Goal: Communication & Community: Answer question/provide support

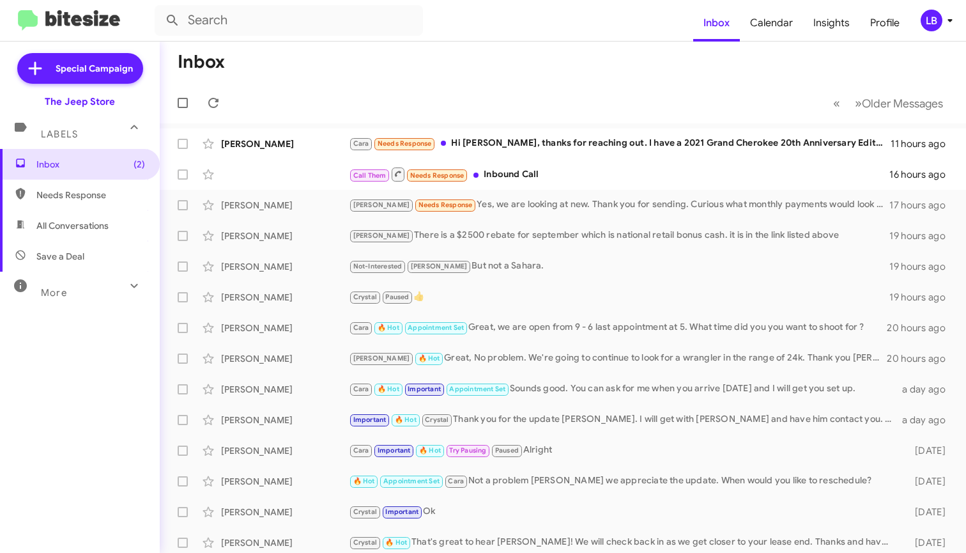
click at [365, 99] on mat-toolbar-row "« Previous » Next Older Messages" at bounding box center [563, 102] width 806 height 41
click at [528, 172] on div "Call Them Needs Response Inbound Call" at bounding box center [627, 174] width 556 height 16
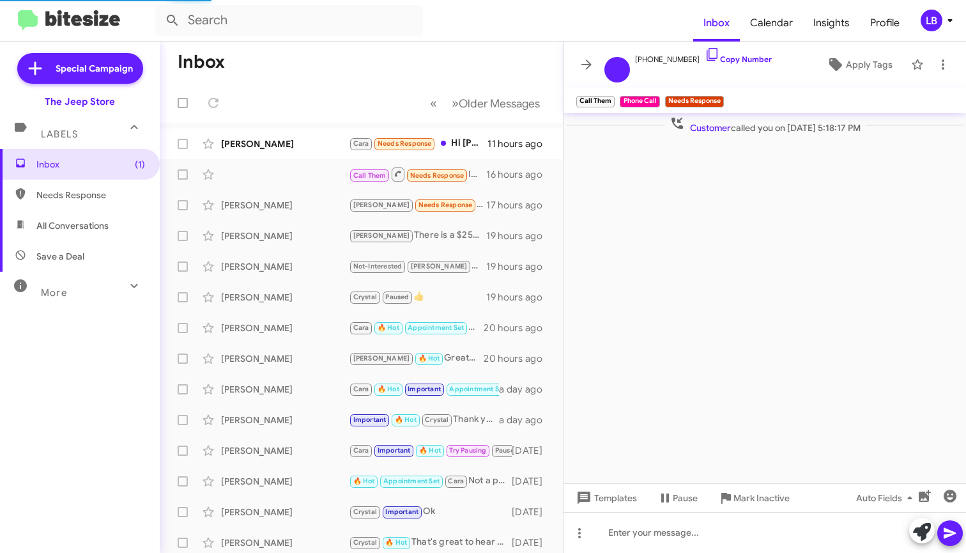
click at [711, 204] on cdk-virtual-scroll-viewport "Customer called you on Sep 5, 2025 - 5:18:17 PM" at bounding box center [764, 298] width 402 height 370
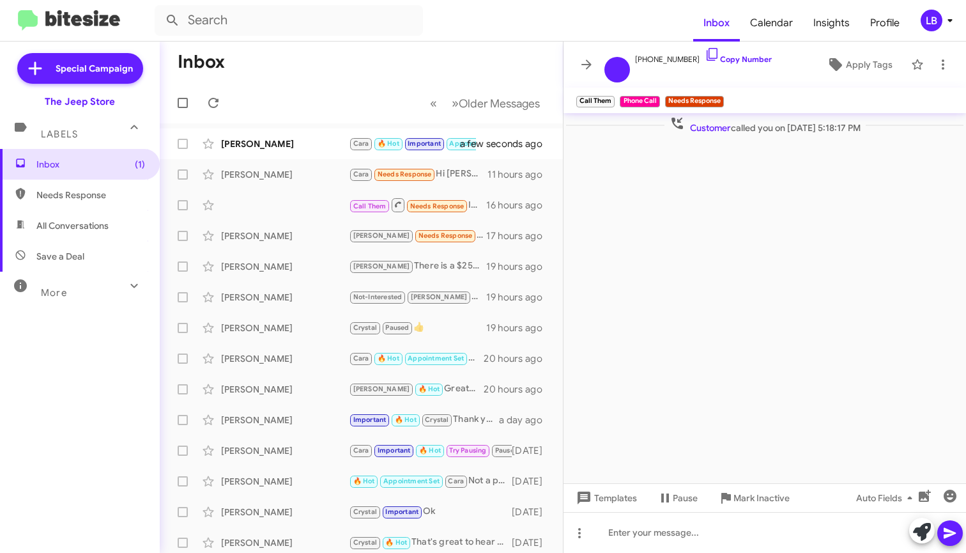
click at [300, 121] on mat-toolbar-row "« Previous » Next Older Messages" at bounding box center [361, 102] width 403 height 41
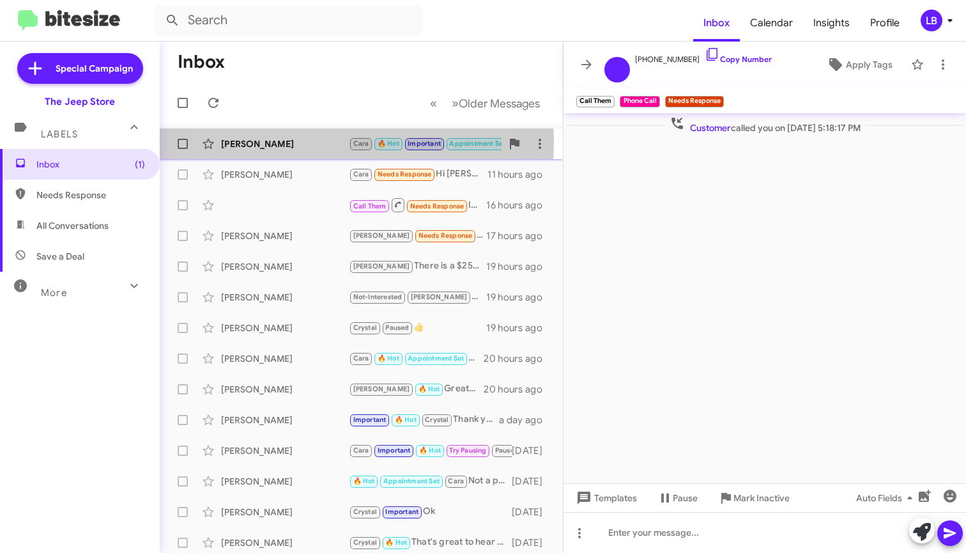
click at [291, 142] on div "[PERSON_NAME]" at bounding box center [285, 143] width 128 height 13
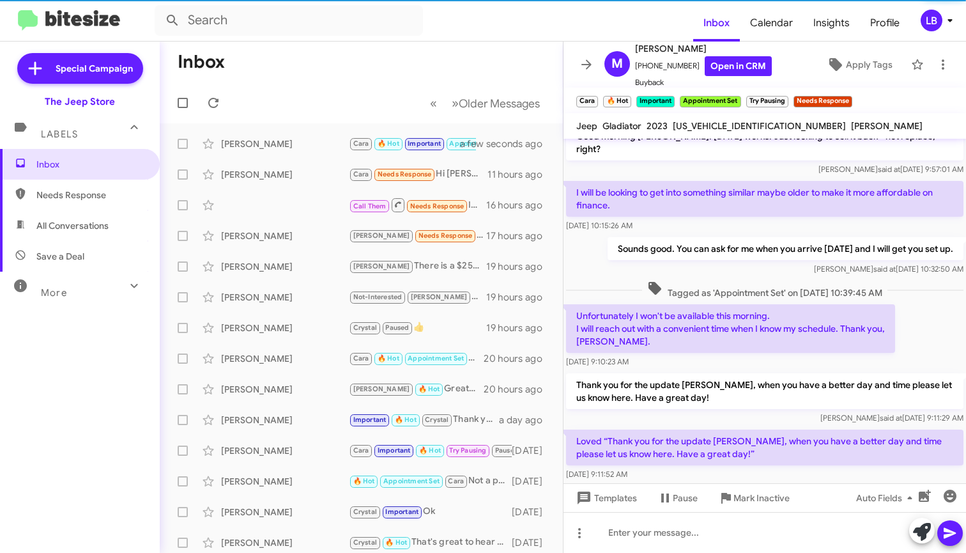
scroll to position [541, 0]
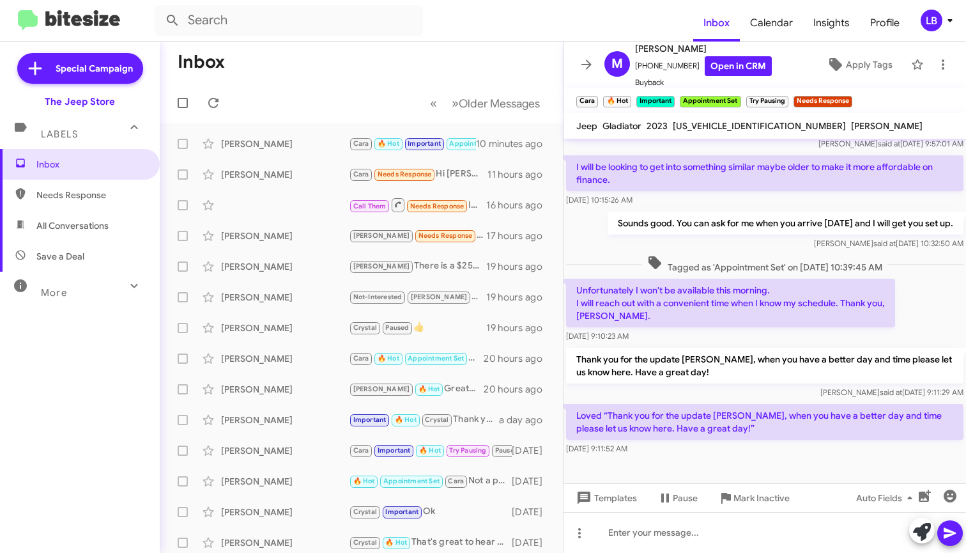
click at [390, 73] on mat-toolbar-row "Inbox" at bounding box center [361, 62] width 403 height 41
click at [273, 64] on mat-toolbar-row "Inbox" at bounding box center [361, 62] width 403 height 41
click at [98, 231] on span "All Conversations" at bounding box center [72, 225] width 72 height 13
type input "in:all-conversations"
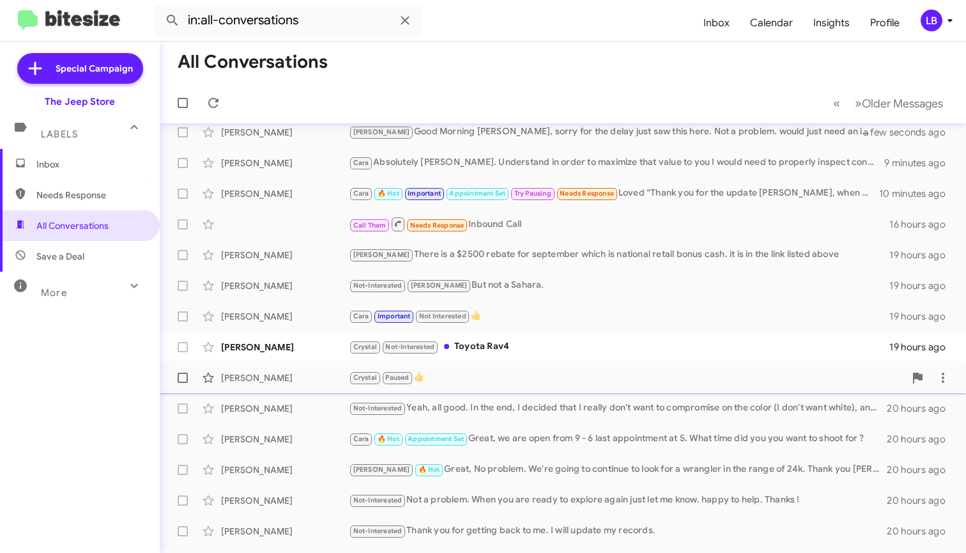
scroll to position [62, 0]
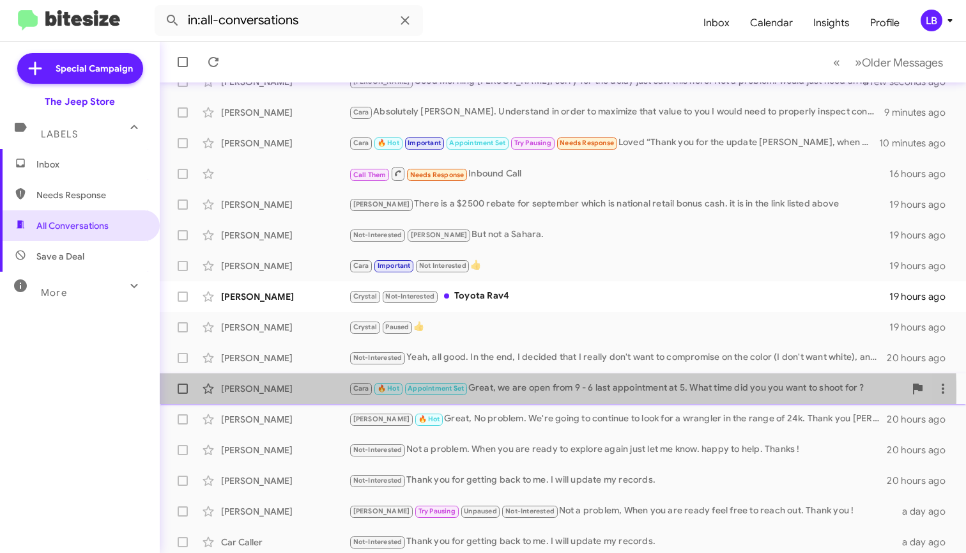
click at [295, 392] on div "[PERSON_NAME]" at bounding box center [285, 388] width 128 height 13
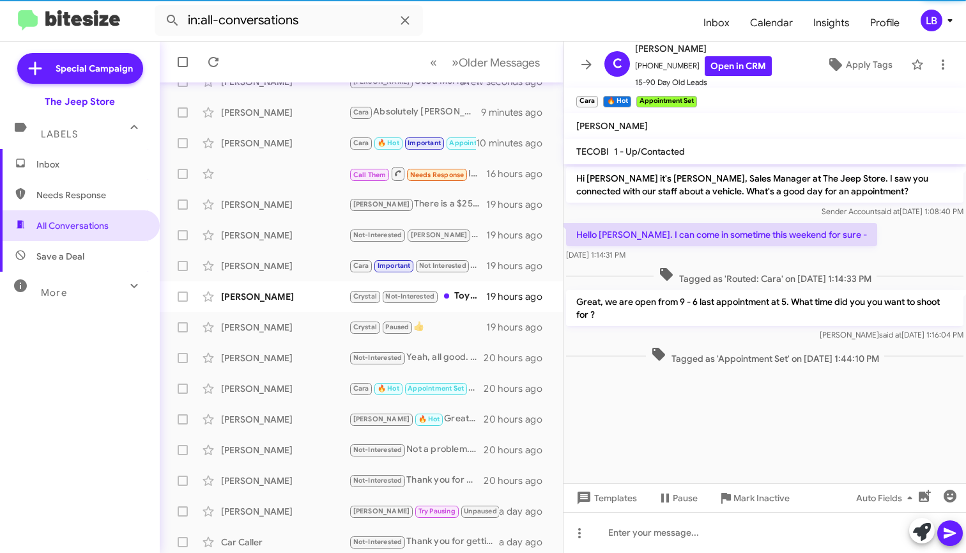
click at [741, 453] on cdk-virtual-scroll-viewport "Hi Caryn it's Michael Lefthand, Sales Manager at The Jeep Store. I saw you conn…" at bounding box center [764, 323] width 402 height 319
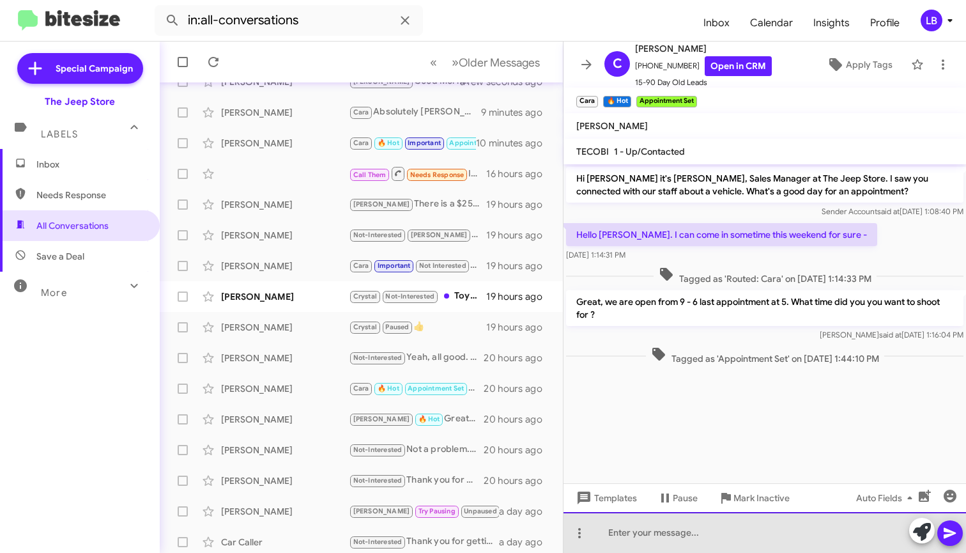
drag, startPoint x: 675, startPoint y: 526, endPoint x: 829, endPoint y: 221, distance: 342.3
click at [675, 526] on div at bounding box center [764, 532] width 402 height 41
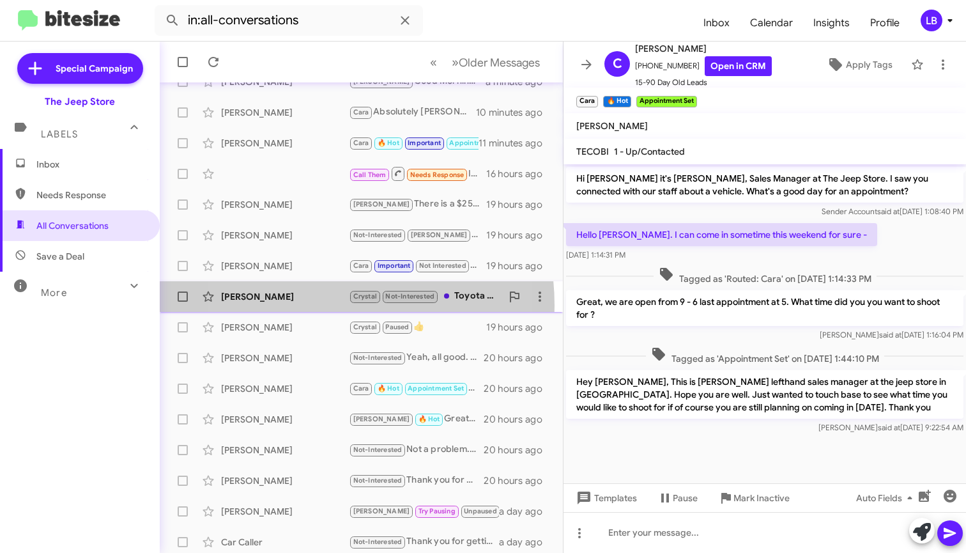
click at [300, 305] on div "Mary Busanic Crystal Not-Interested Toyota Rav4 19 hours ago" at bounding box center [361, 297] width 383 height 26
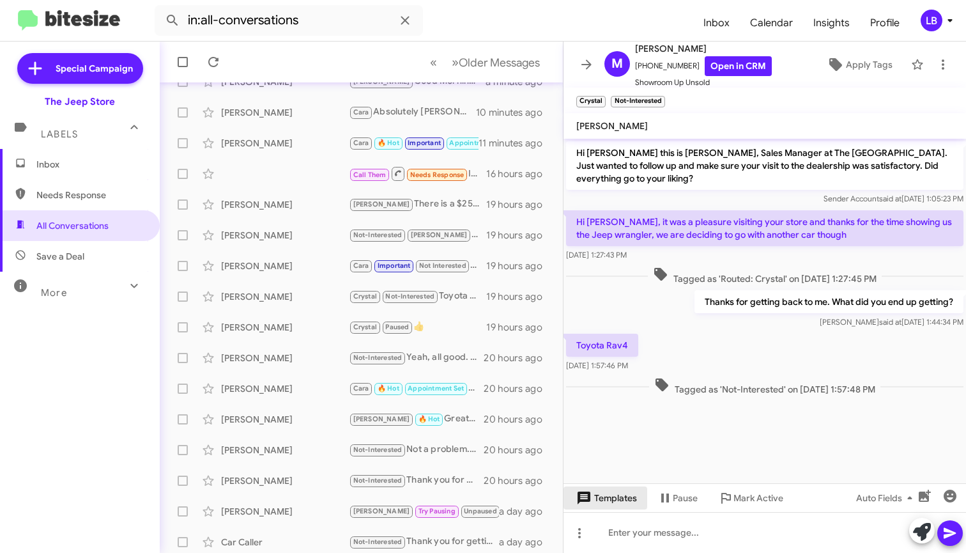
click at [596, 499] on span "Templates" at bounding box center [605, 497] width 63 height 23
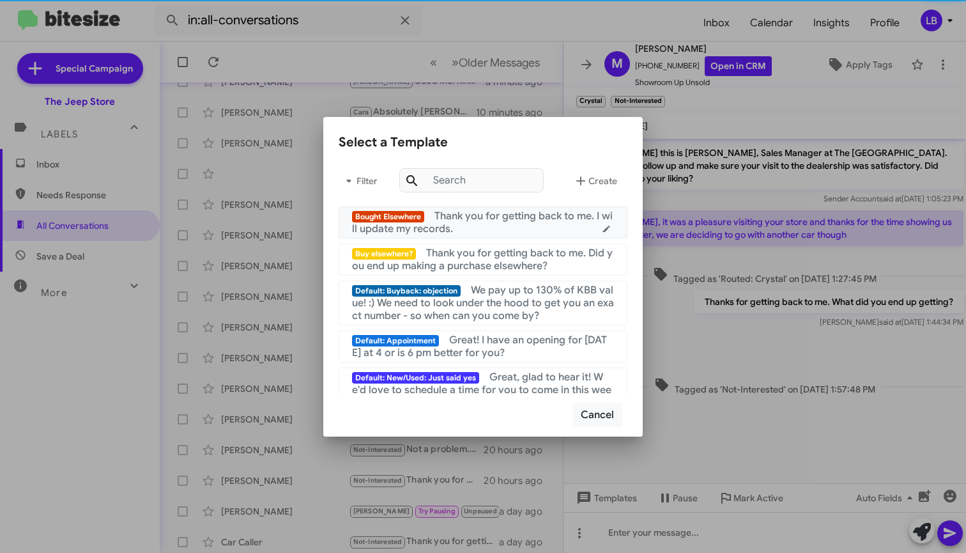
click at [503, 225] on div "Bought Elsewhere Thank you for getting back to me. I will update my records." at bounding box center [483, 223] width 262 height 26
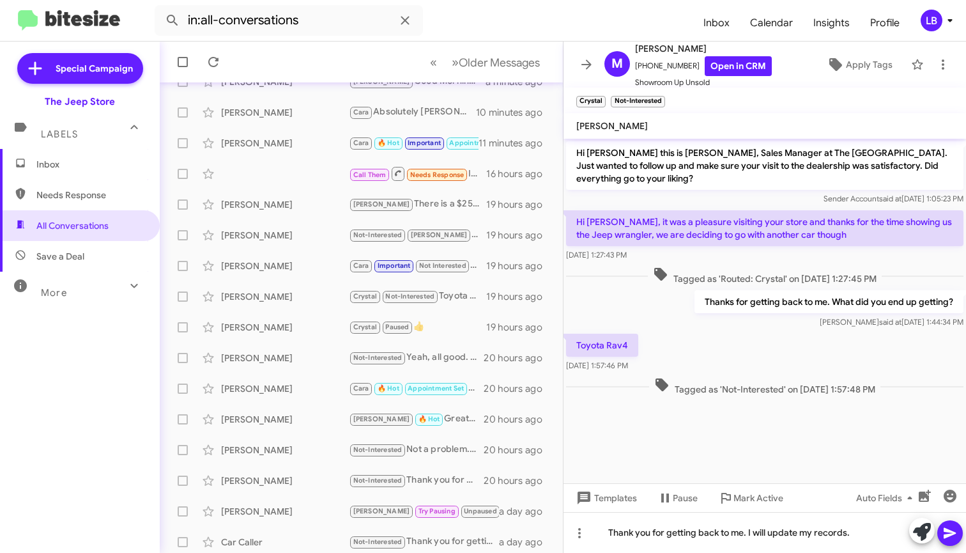
click at [951, 527] on icon at bounding box center [949, 532] width 15 height 15
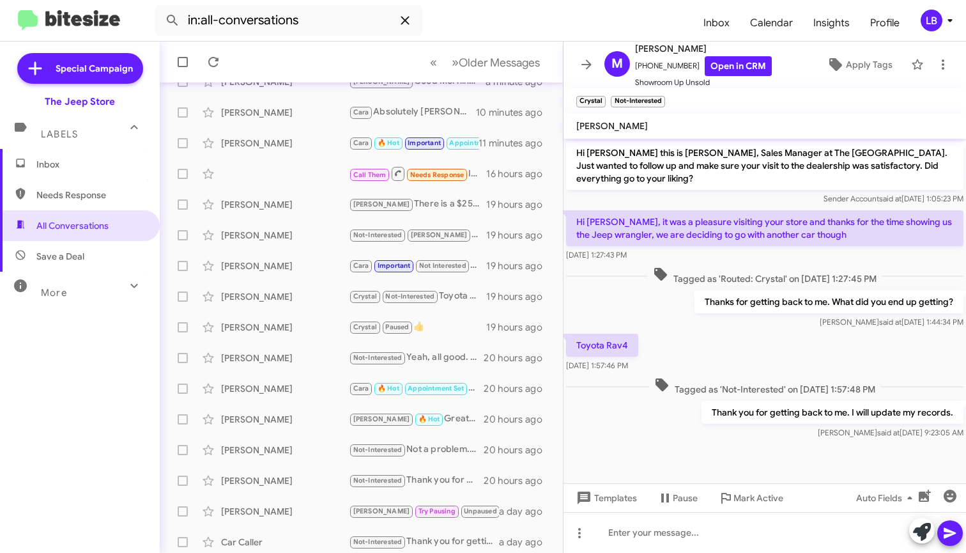
click at [401, 22] on icon at bounding box center [404, 20] width 15 height 15
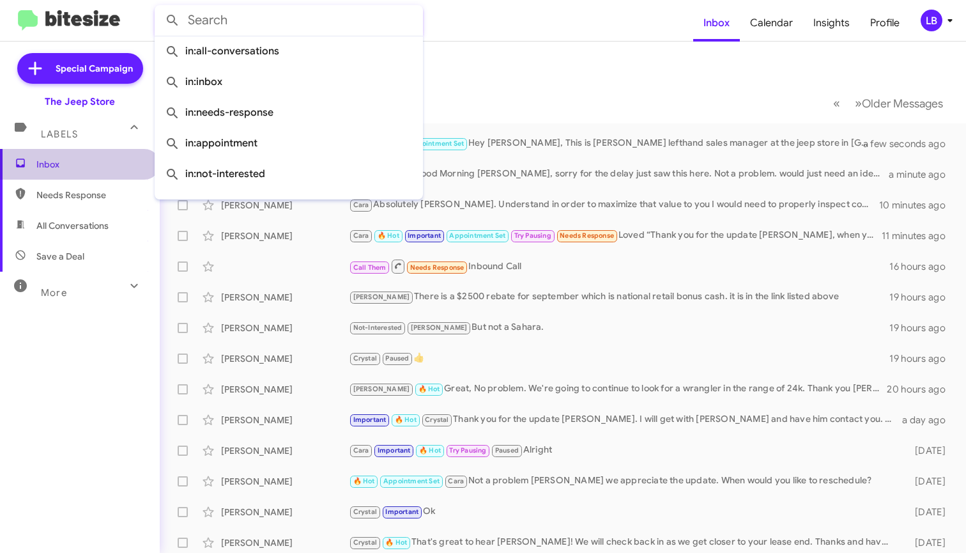
drag, startPoint x: 88, startPoint y: 170, endPoint x: 417, endPoint y: 88, distance: 339.2
click at [88, 169] on span "Inbox" at bounding box center [90, 164] width 109 height 13
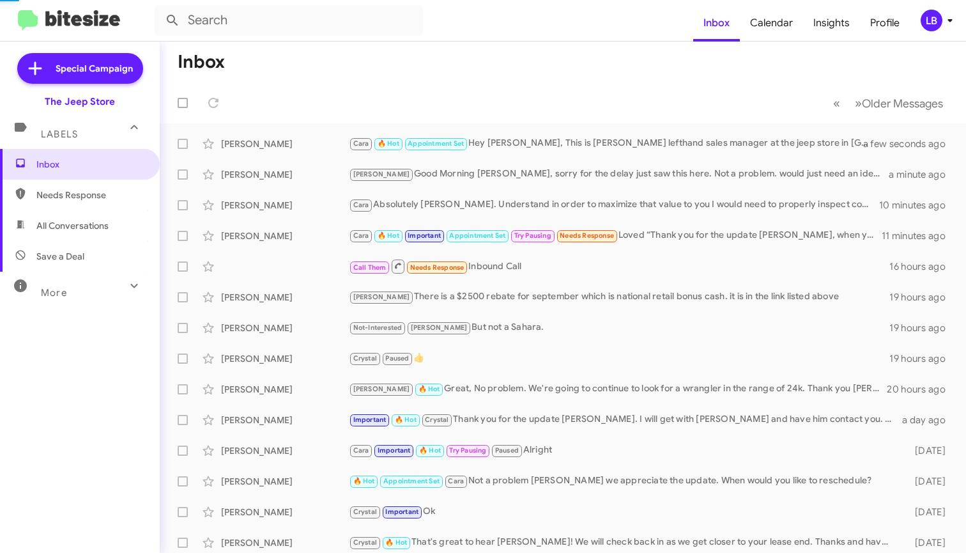
click at [519, 82] on mat-toolbar-row "« Previous » Next Older Messages" at bounding box center [563, 102] width 806 height 41
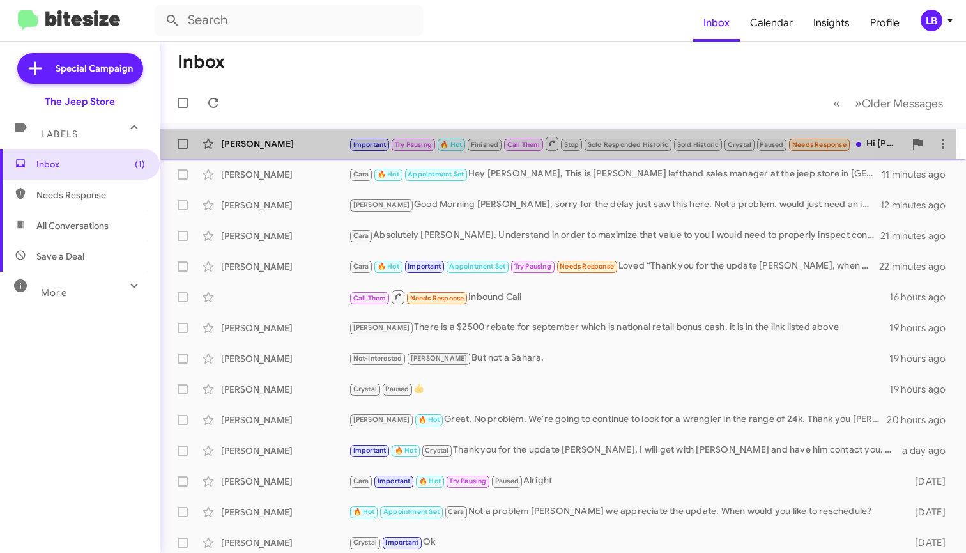
click at [266, 141] on div "[PERSON_NAME]" at bounding box center [285, 143] width 128 height 13
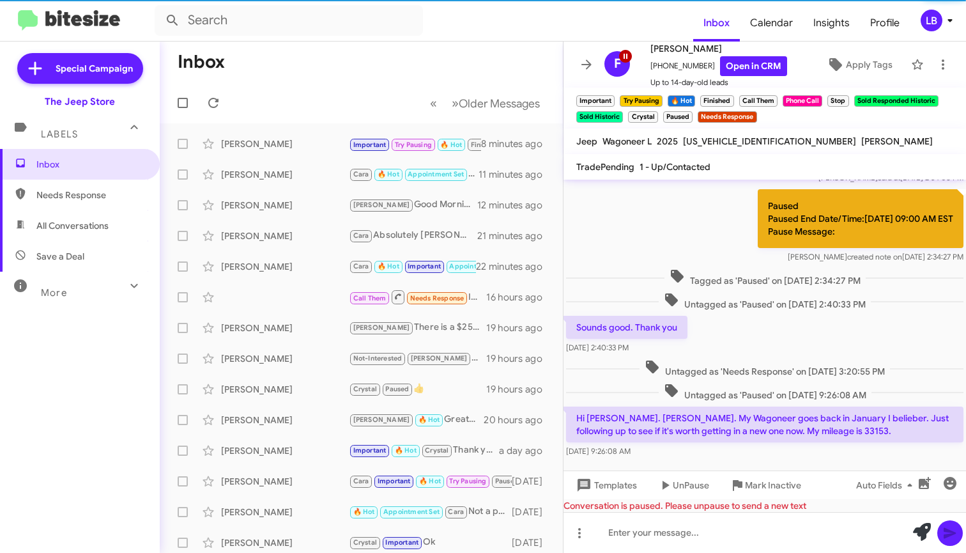
scroll to position [765, 0]
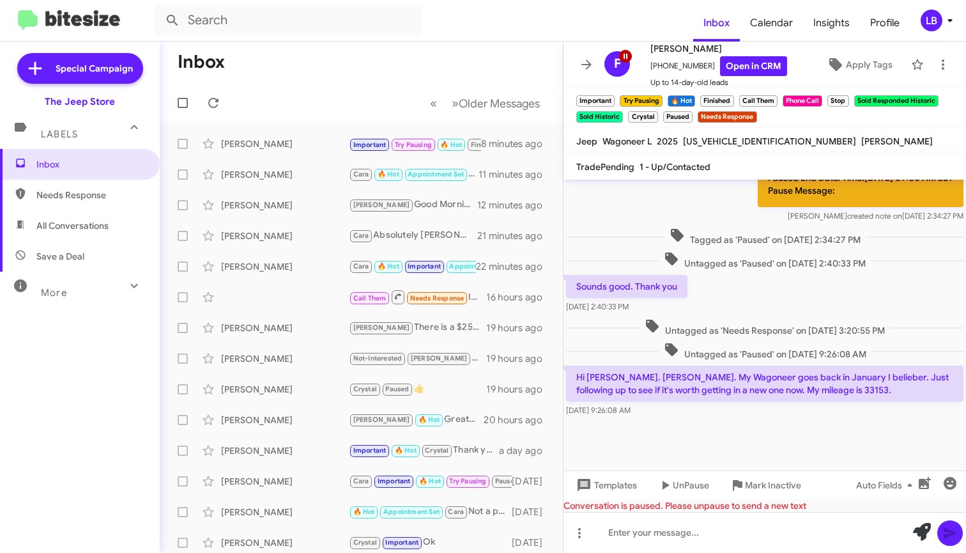
click at [795, 292] on div "Sounds good. Thank you [DATE] 2:40:33 PM" at bounding box center [764, 293] width 402 height 43
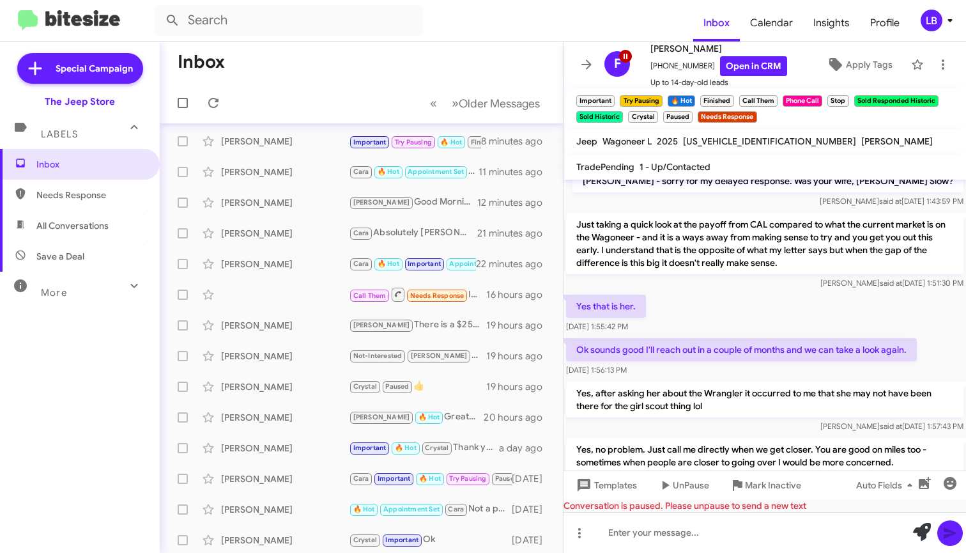
scroll to position [322, 0]
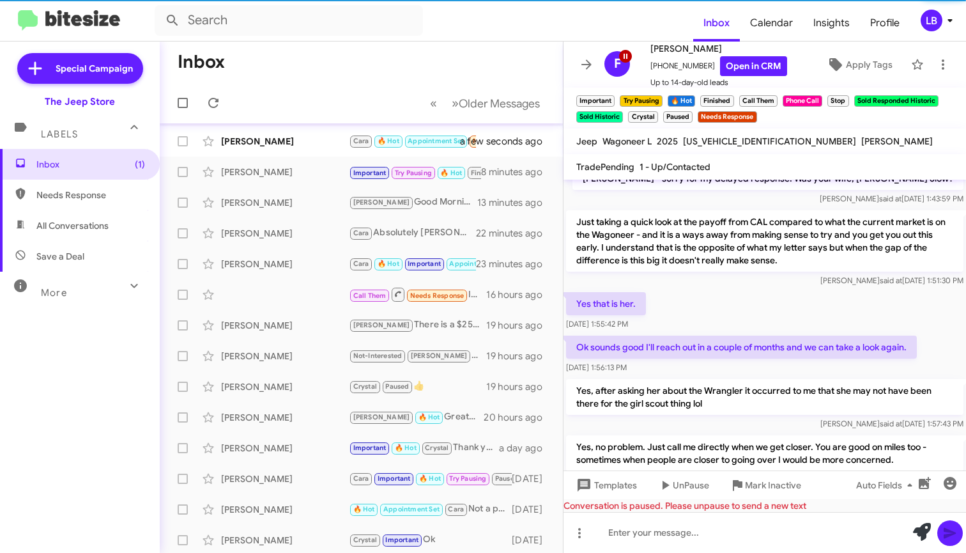
click at [716, 301] on div "Yes that is her. May 12, 2025, 1:55:42 PM" at bounding box center [764, 310] width 402 height 43
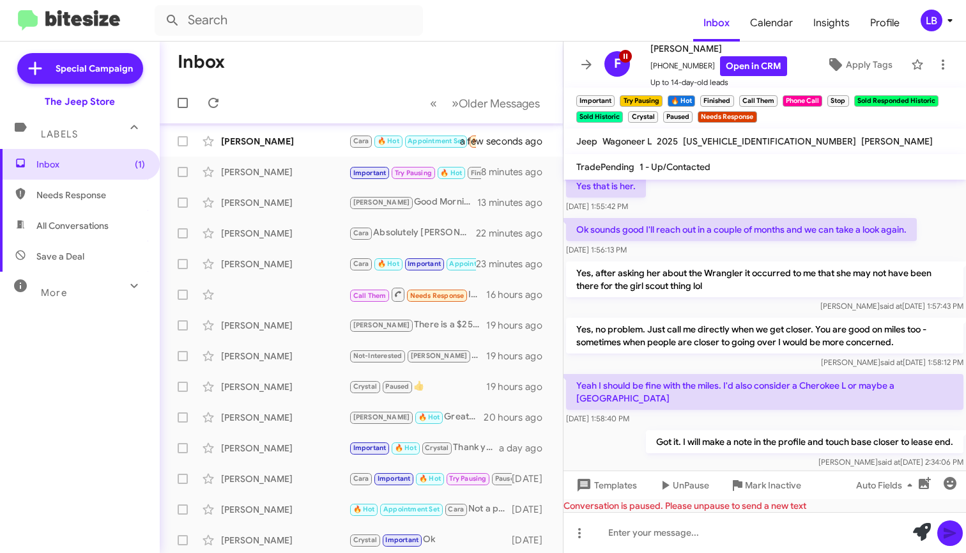
scroll to position [442, 0]
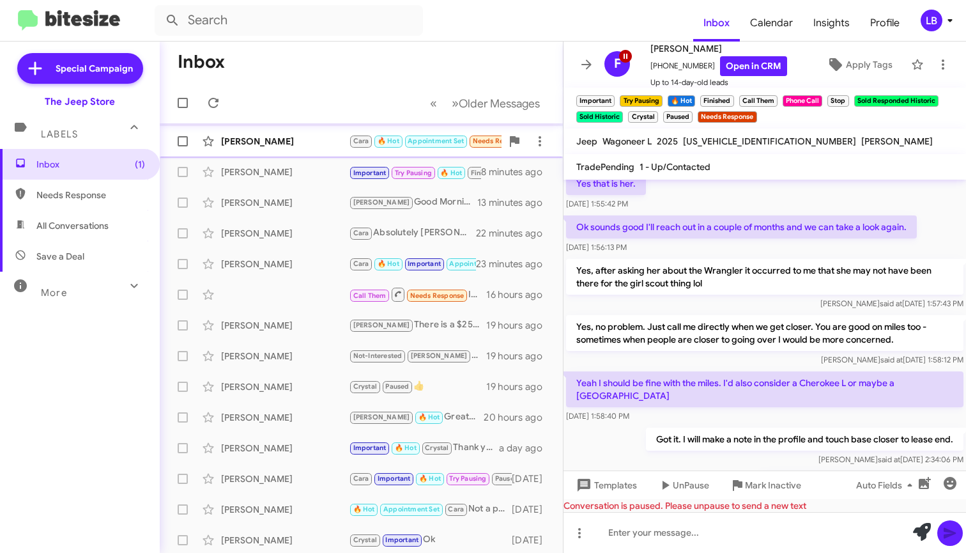
click at [316, 138] on div "[PERSON_NAME]" at bounding box center [285, 141] width 128 height 13
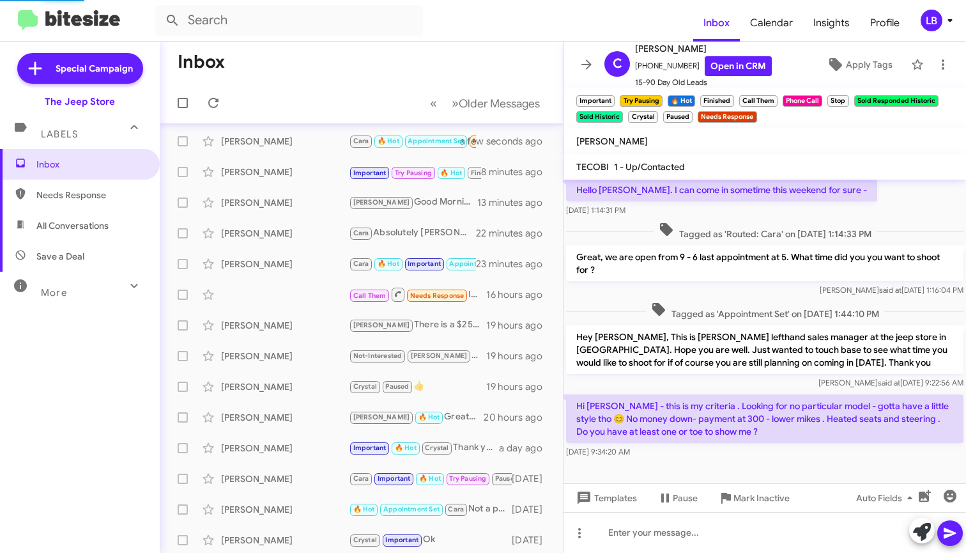
scroll to position [45, 0]
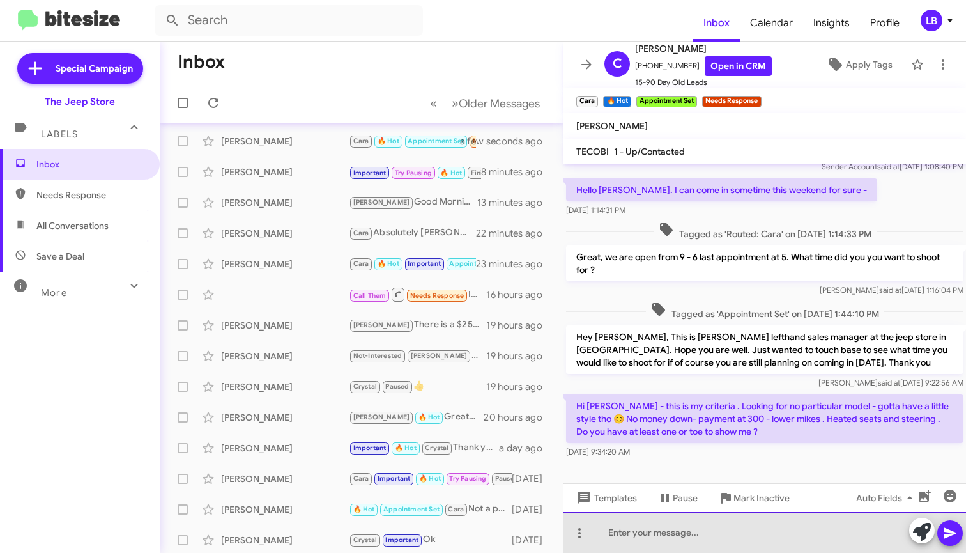
click at [718, 540] on div at bounding box center [764, 532] width 402 height 41
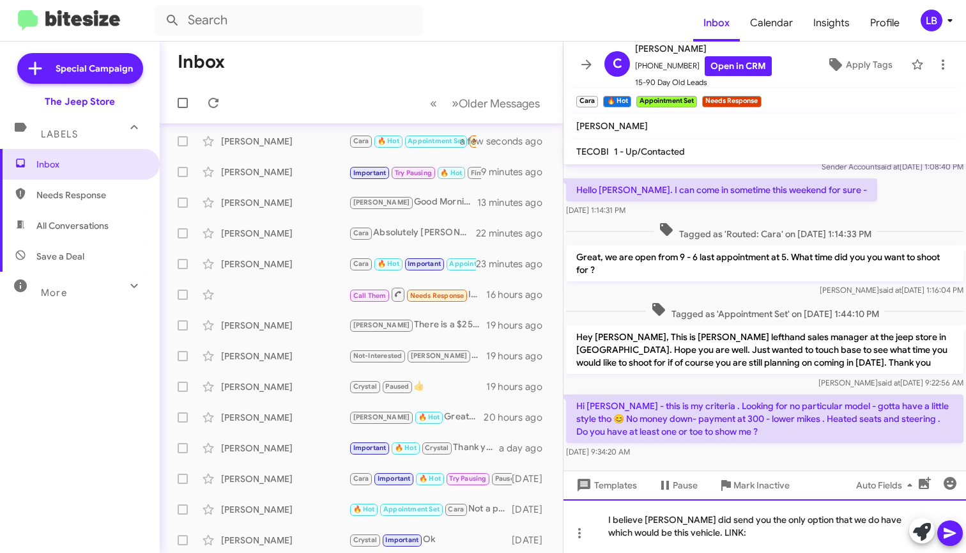
click at [730, 534] on div "I believe lou did send you the only option that we do have which would be this …" at bounding box center [764, 526] width 402 height 54
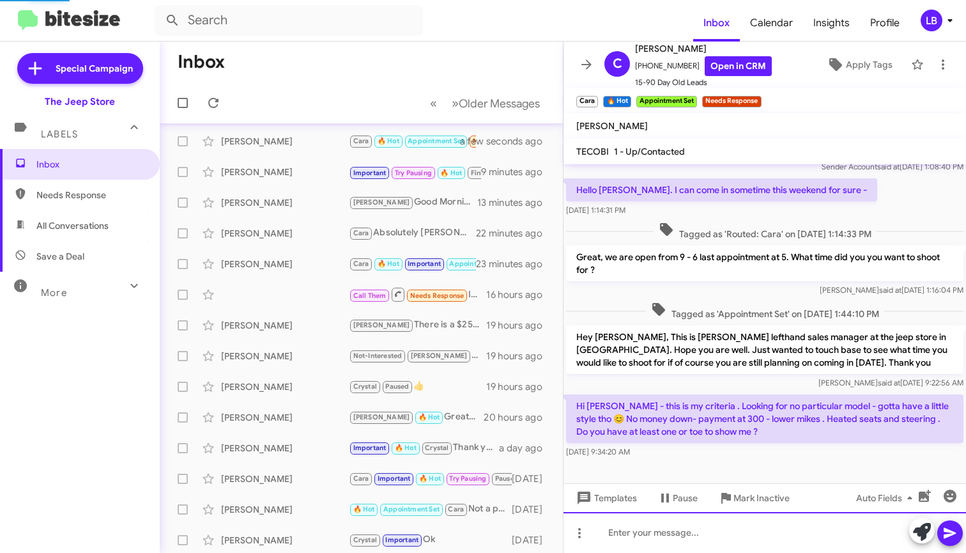
scroll to position [117, 0]
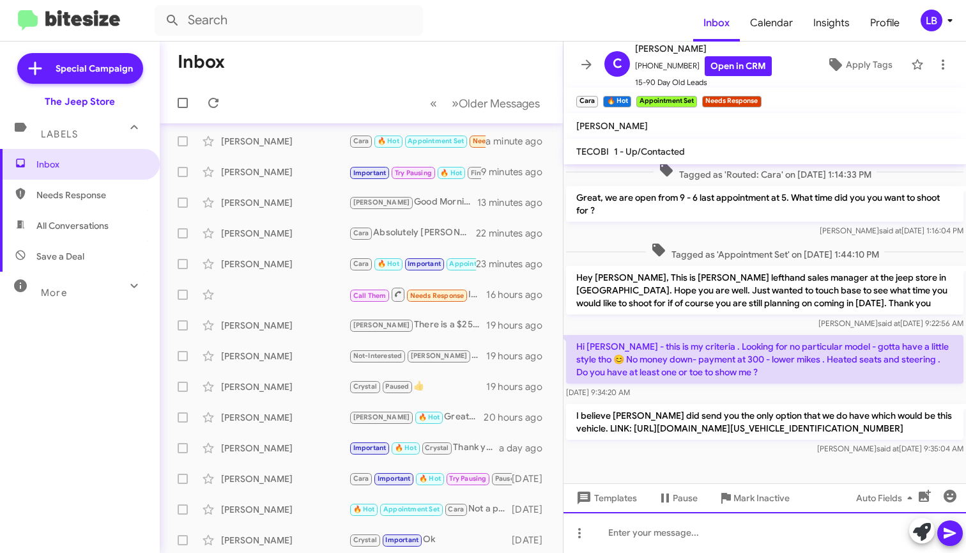
click at [706, 542] on div at bounding box center [764, 532] width 402 height 41
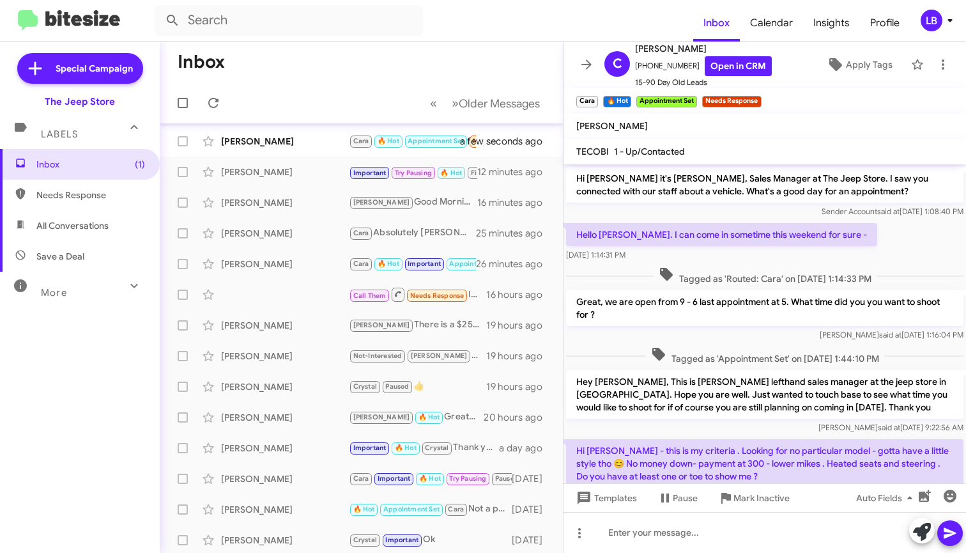
scroll to position [257, 0]
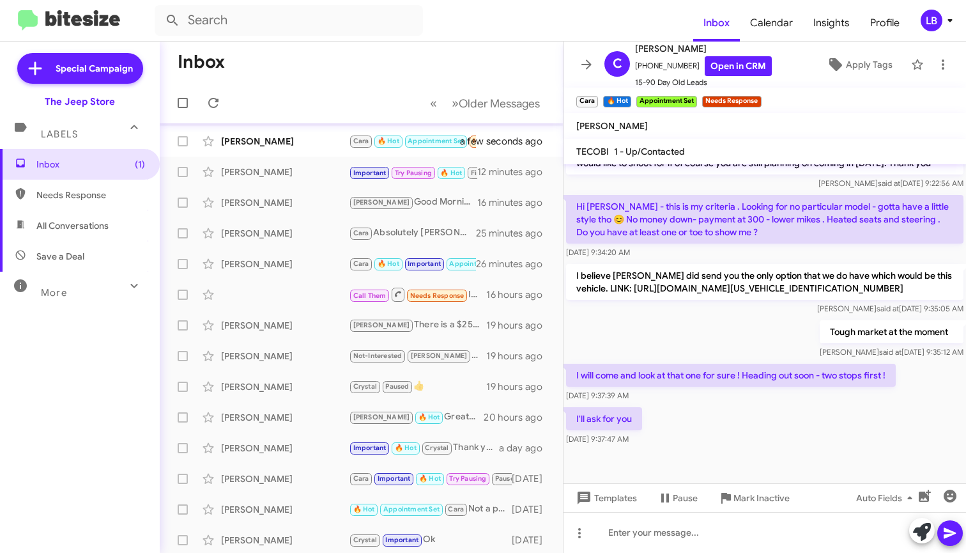
click at [723, 246] on div "Sep 6, 2025, 9:34:20 AM" at bounding box center [764, 252] width 397 height 13
click at [709, 301] on div "I believe lou did send you the only option that we do have which would be this …" at bounding box center [764, 289] width 397 height 51
drag, startPoint x: 671, startPoint y: 306, endPoint x: 710, endPoint y: 387, distance: 89.7
click at [671, 306] on div "Luis said at Sep 6, 2025, 9:35:05 AM" at bounding box center [764, 308] width 397 height 13
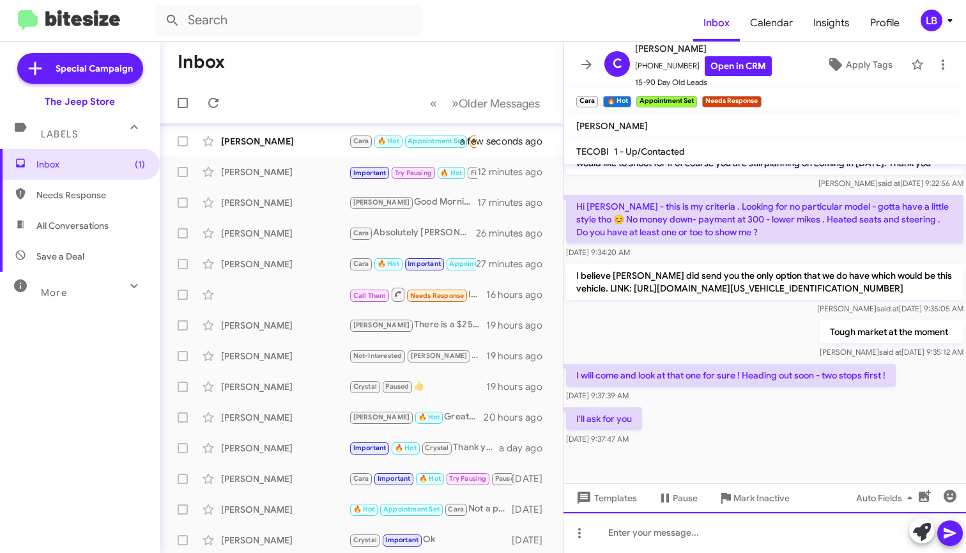
click at [740, 516] on div at bounding box center [764, 532] width 402 height 41
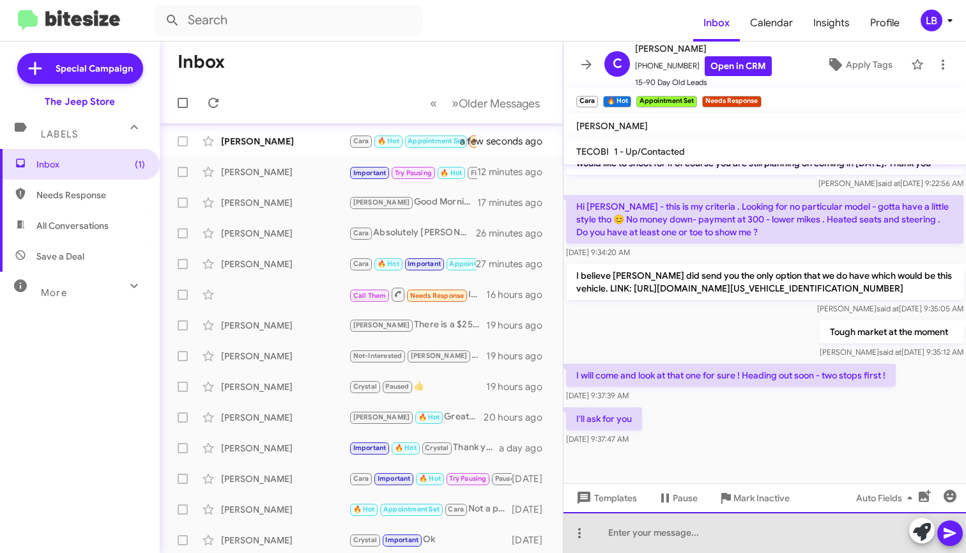
click at [705, 539] on div at bounding box center [764, 532] width 402 height 41
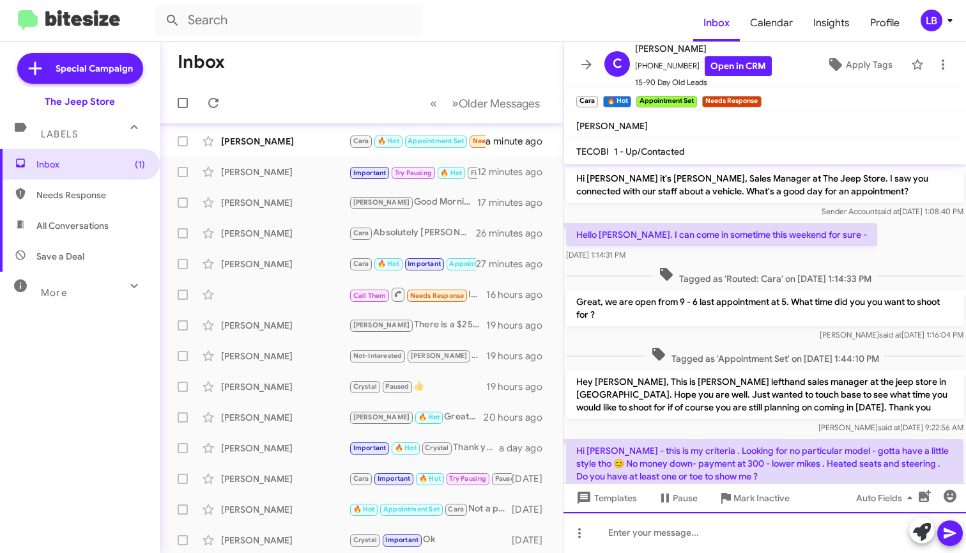
scroll to position [303, 0]
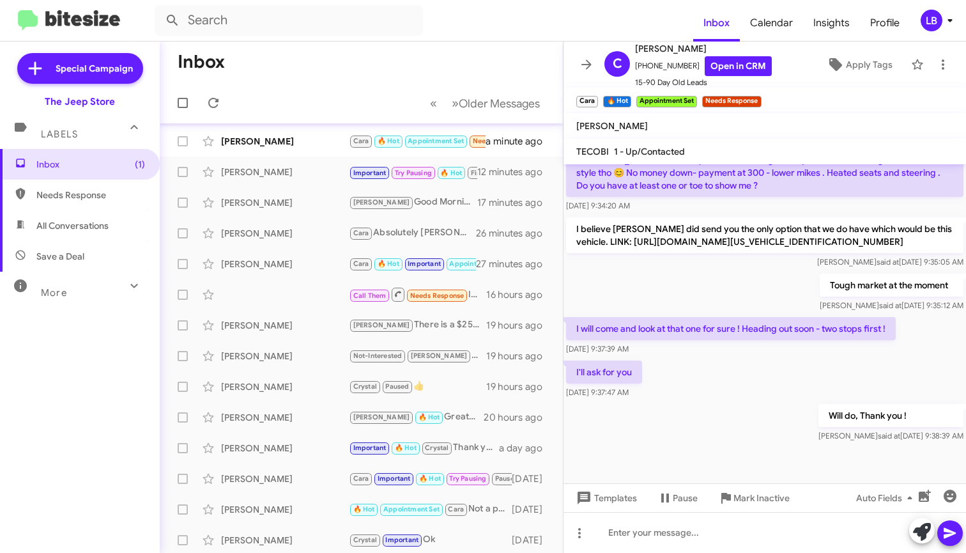
click at [756, 199] on div "Sep 6, 2025, 9:34:20 AM" at bounding box center [764, 205] width 397 height 13
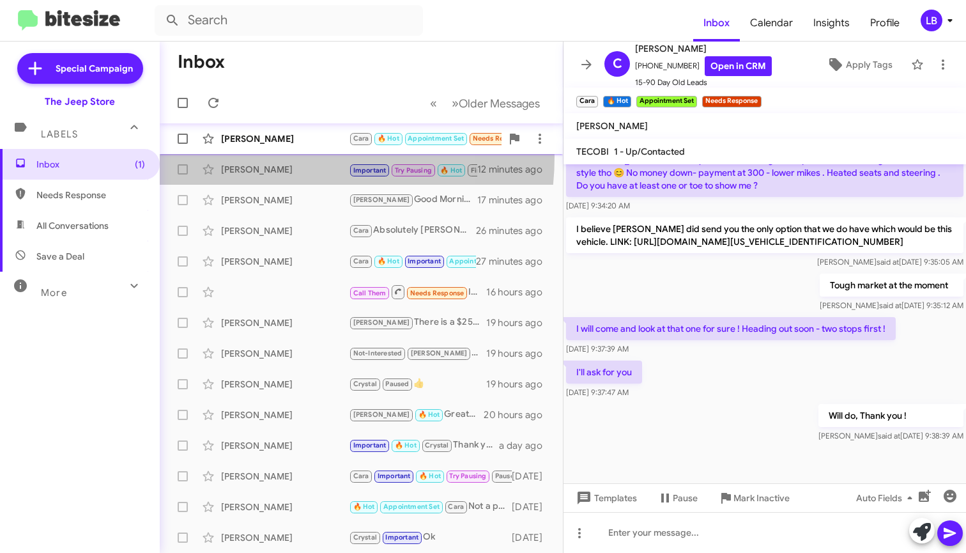
click at [268, 153] on mat-action-list "Caryn Byrnes Cara 🔥 Hot Appointment Set Needs Response I'll ask for you a minut…" at bounding box center [361, 427] width 403 height 618
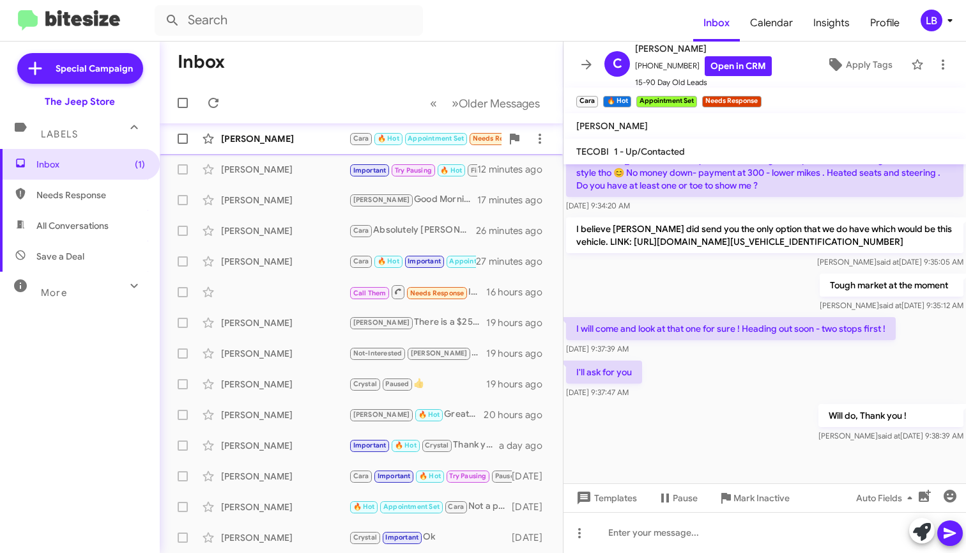
click at [272, 142] on div "[PERSON_NAME]" at bounding box center [285, 138] width 128 height 13
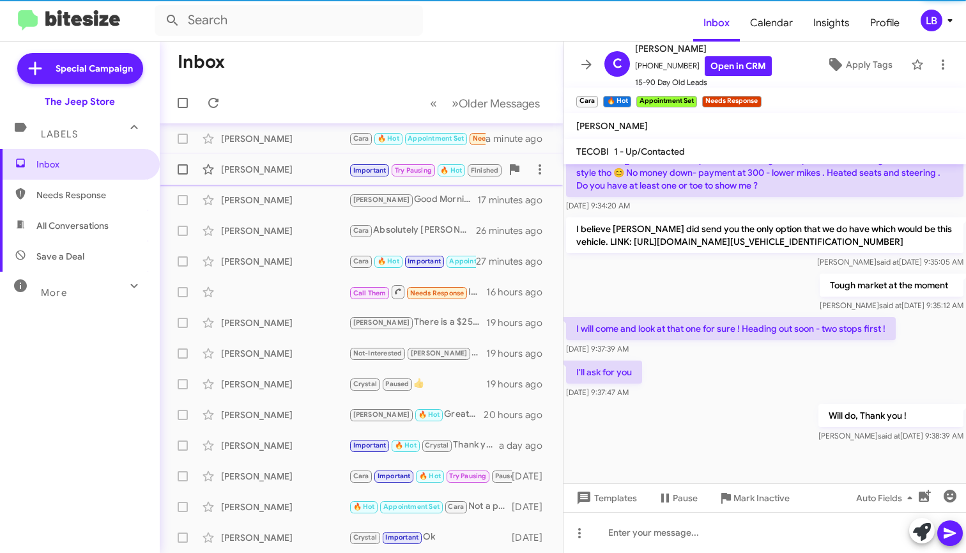
drag, startPoint x: 305, startPoint y: 179, endPoint x: 299, endPoint y: 164, distance: 16.4
click at [305, 179] on div "Frank Iervasi Important Try Pausing 🔥 Hot Finished Call Them Stop Sold Responde…" at bounding box center [361, 170] width 383 height 26
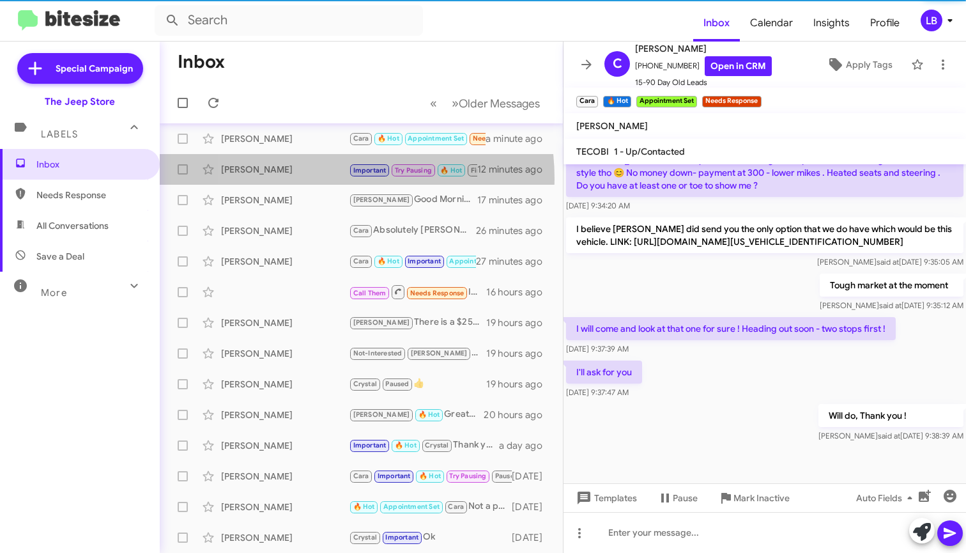
scroll to position [737, 0]
click at [294, 119] on mat-toolbar-row "« Previous » Next Older Messages" at bounding box center [361, 102] width 403 height 41
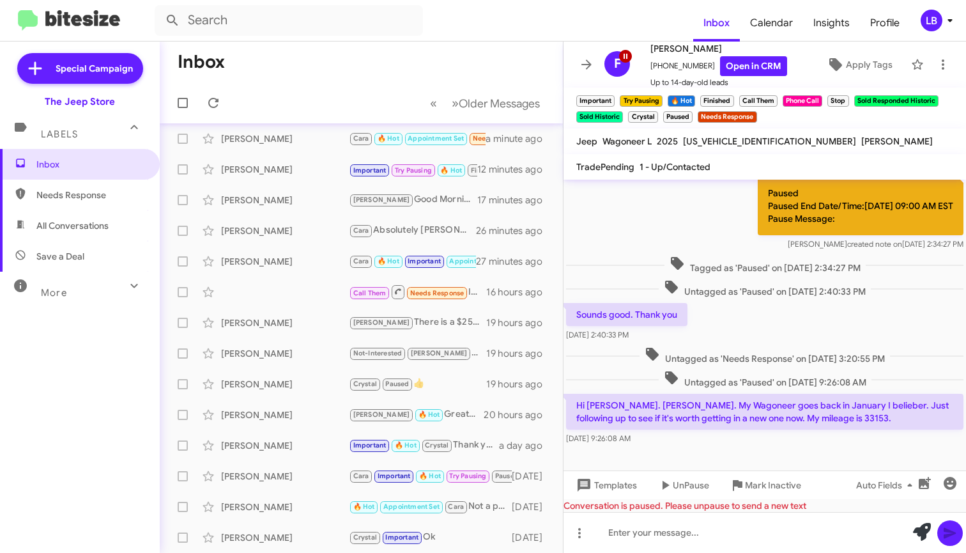
scroll to position [765, 0]
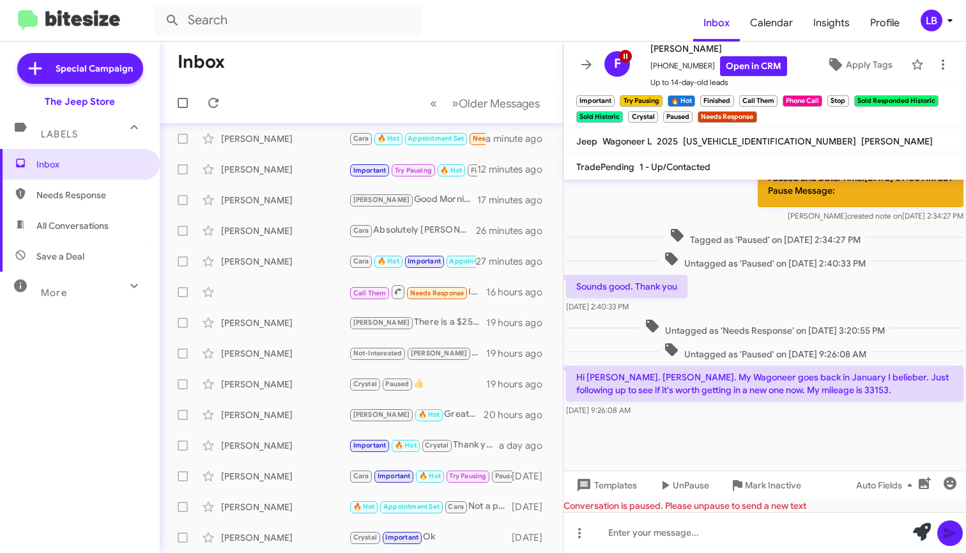
click at [732, 254] on span "Untagged as 'Paused' on [DATE] 2:40:33 PM" at bounding box center [765, 260] width 212 height 19
click at [312, 132] on div "[PERSON_NAME]" at bounding box center [285, 138] width 128 height 13
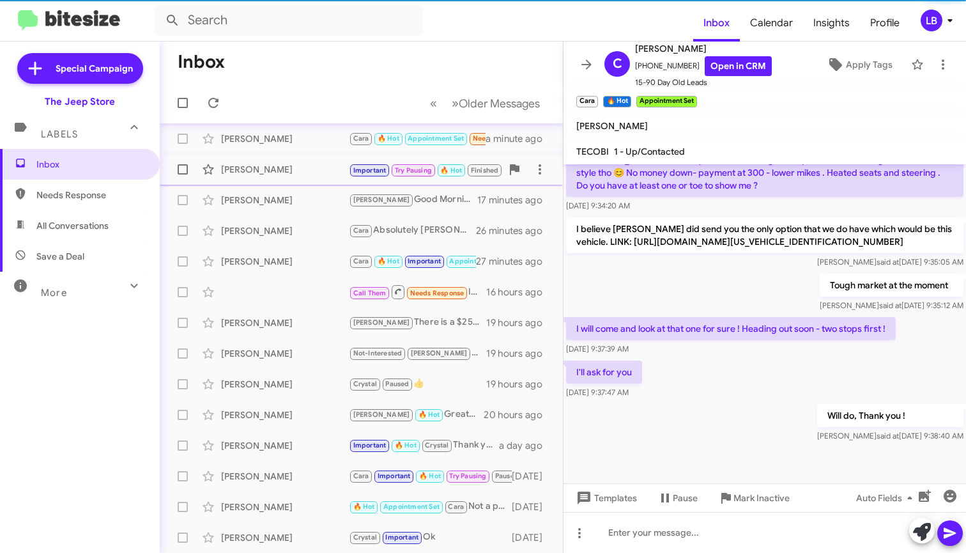
click at [301, 173] on div "[PERSON_NAME]" at bounding box center [285, 169] width 128 height 13
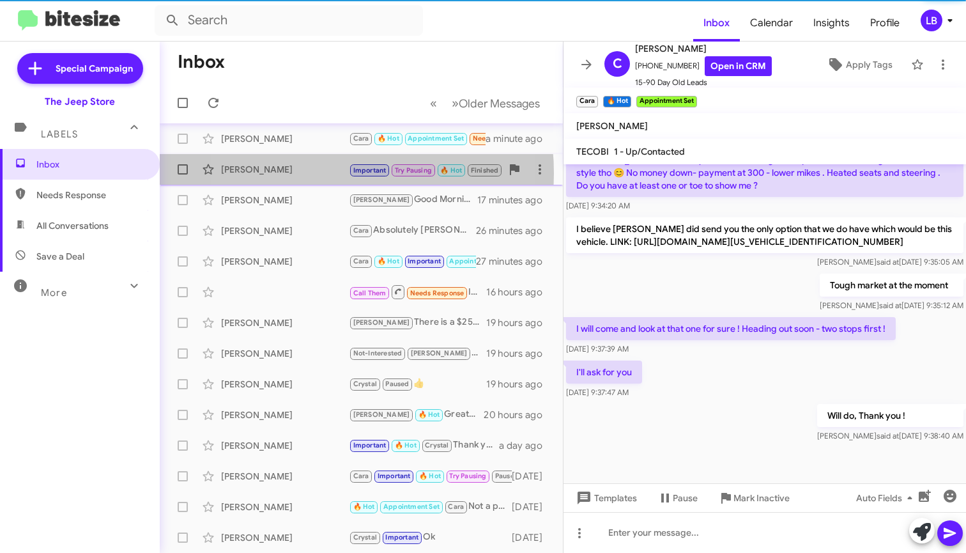
scroll to position [737, 0]
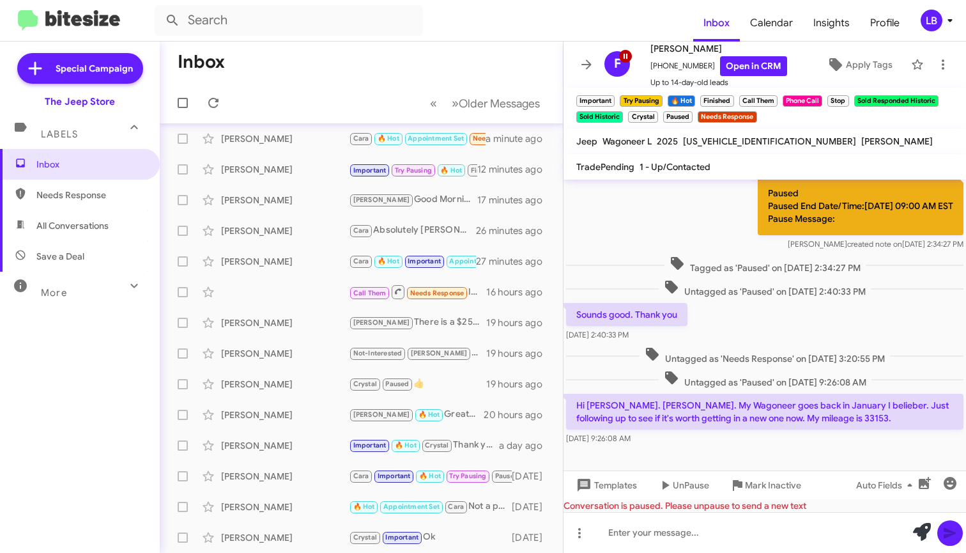
click at [671, 257] on span "Tagged as 'Paused' on [DATE] 2:34:27 PM" at bounding box center [764, 265] width 201 height 19
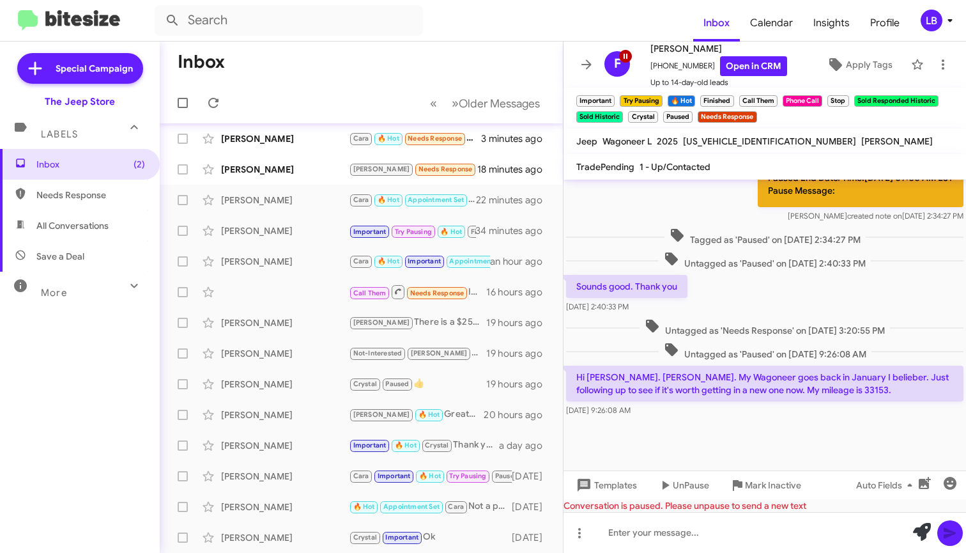
click at [403, 47] on mat-toolbar-row "Inbox" at bounding box center [361, 62] width 403 height 41
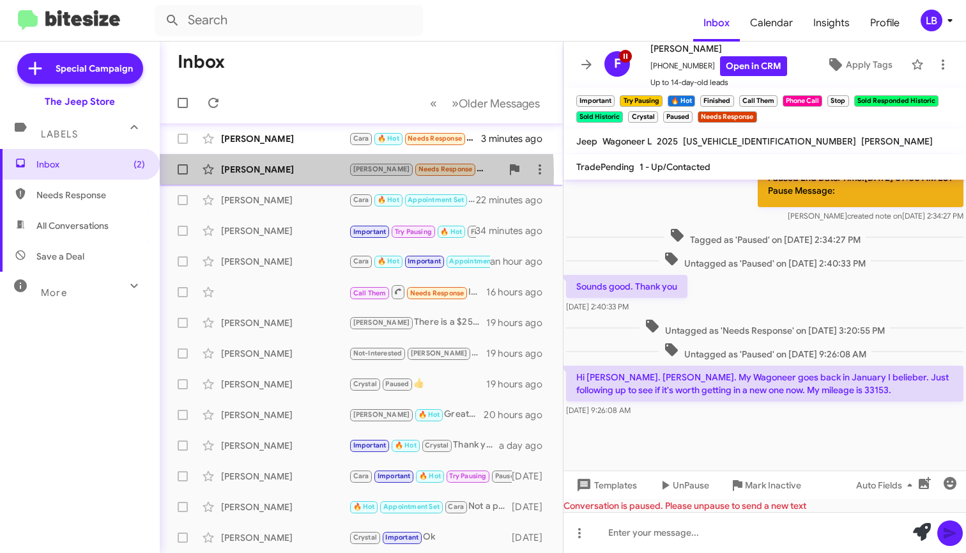
click at [273, 174] on div "[PERSON_NAME]" at bounding box center [285, 169] width 128 height 13
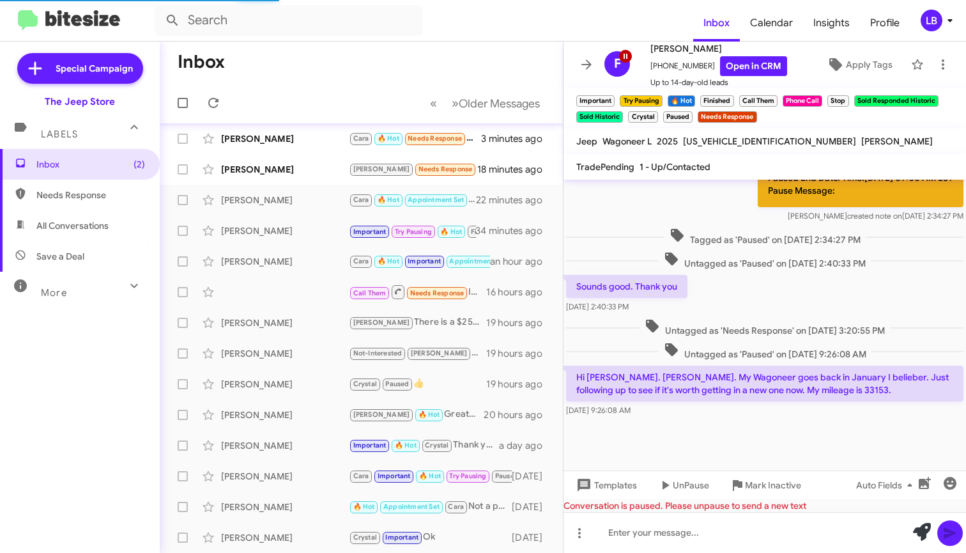
click at [781, 291] on div "Sounds good. Thank you [DATE] 2:40:33 PM" at bounding box center [764, 293] width 402 height 43
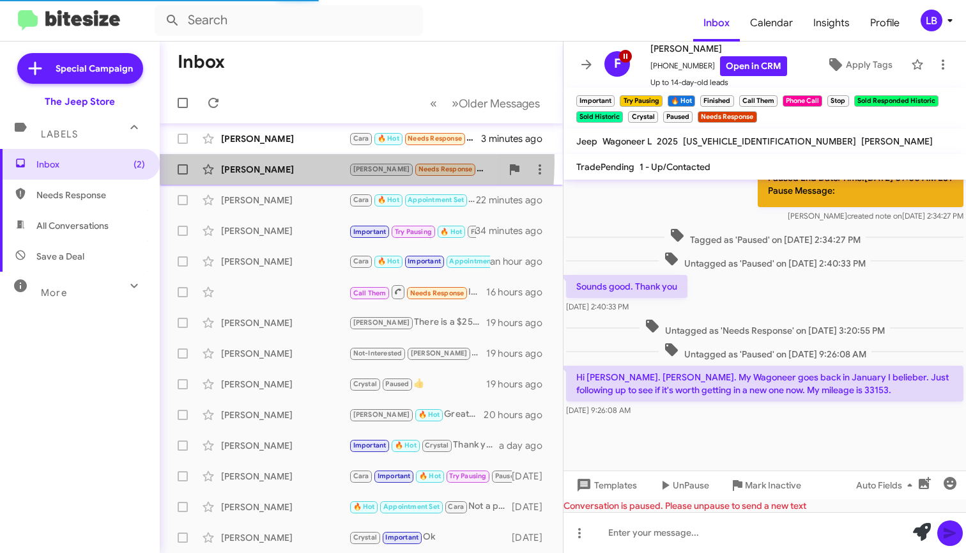
click at [282, 162] on div "John Coster Andrew Needs Response Yes of course. Goal is 36 months, 10k miles a…" at bounding box center [361, 170] width 383 height 26
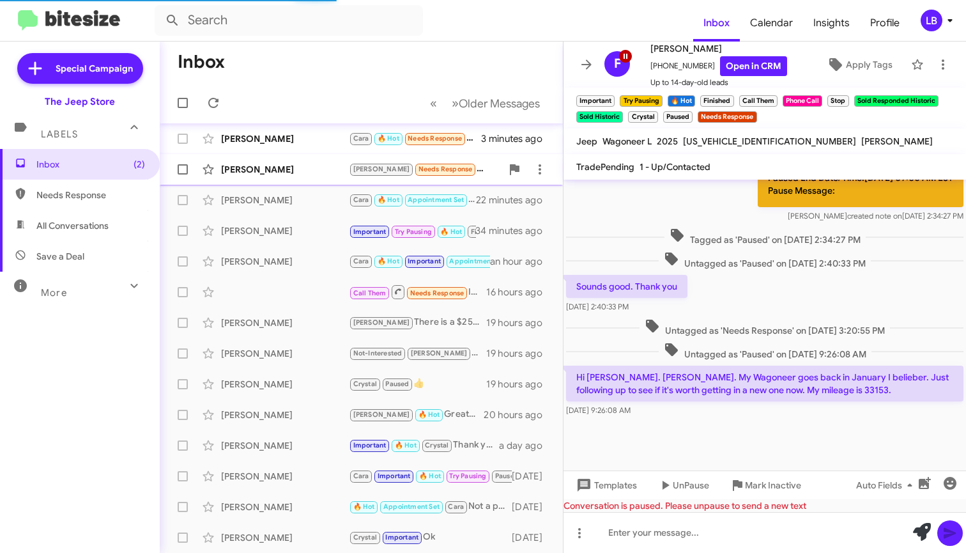
click at [282, 162] on div "John Coster Andrew Needs Response Yes of course. Goal is 36 months, 10k miles a…" at bounding box center [361, 170] width 383 height 26
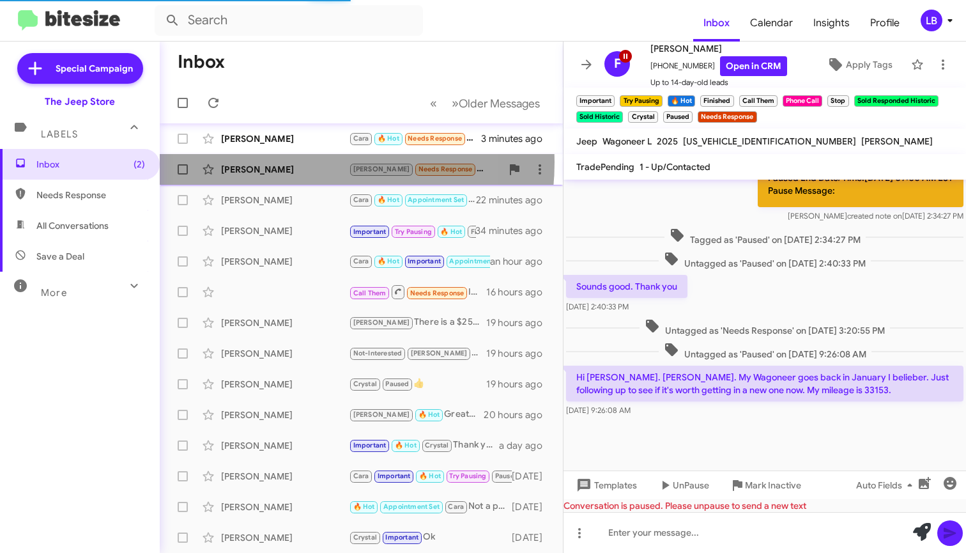
click at [282, 162] on div "John Coster Andrew Needs Response Yes of course. Goal is 36 months, 10k miles a…" at bounding box center [361, 170] width 383 height 26
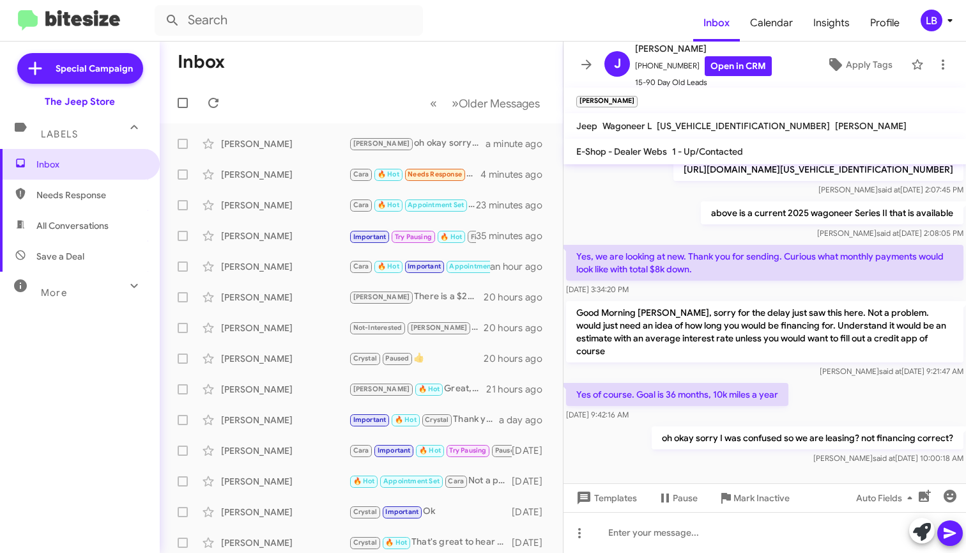
scroll to position [459, 0]
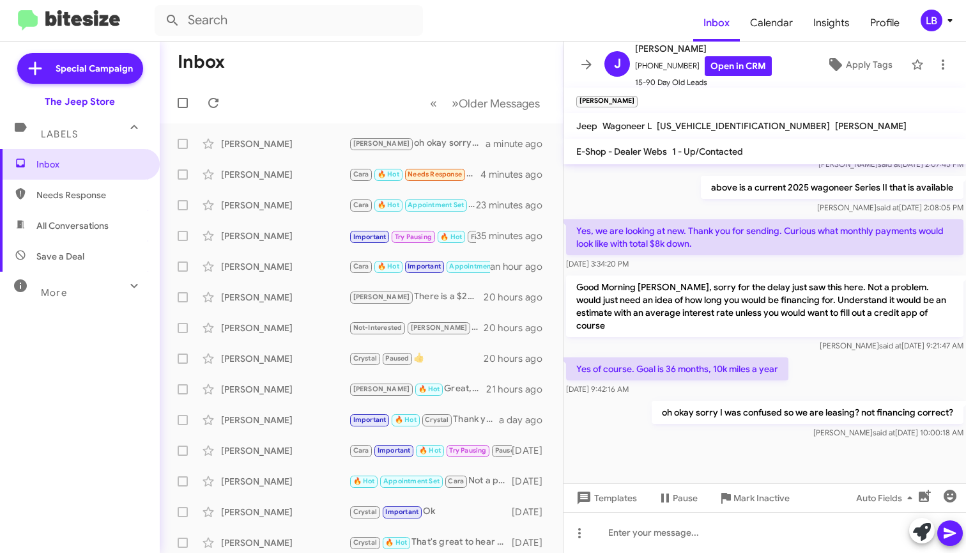
click at [701, 199] on p "above is a current 2025 wagoneer Series II that is available" at bounding box center [832, 187] width 263 height 23
click at [286, 84] on mat-toolbar-row "« Previous » Next Older Messages" at bounding box center [361, 102] width 403 height 41
click at [356, 78] on mat-toolbar-row "Inbox" at bounding box center [361, 62] width 403 height 41
click at [478, 52] on mat-toolbar-row "Inbox" at bounding box center [361, 62] width 403 height 41
click at [272, 56] on mat-toolbar-row "Inbox" at bounding box center [361, 62] width 403 height 41
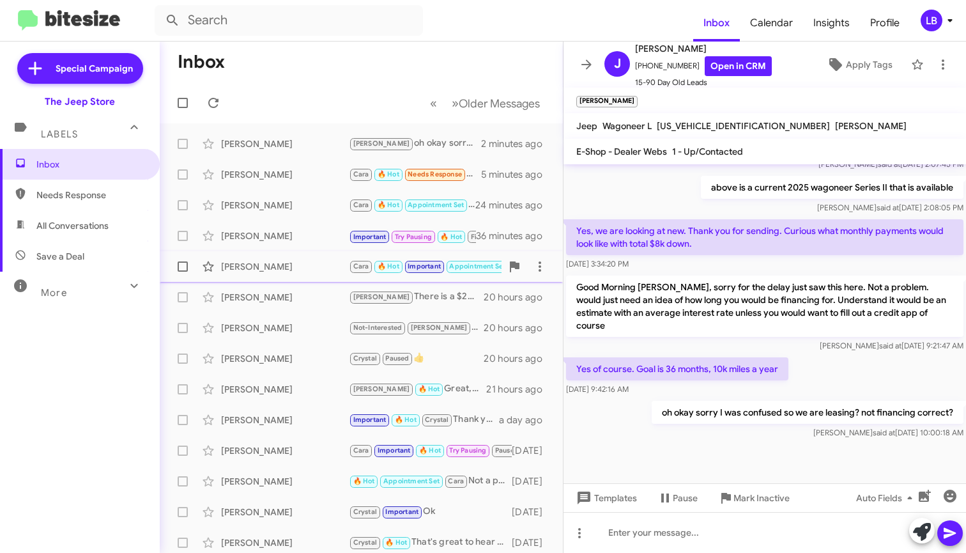
click at [250, 271] on div "[PERSON_NAME]" at bounding box center [285, 266] width 128 height 13
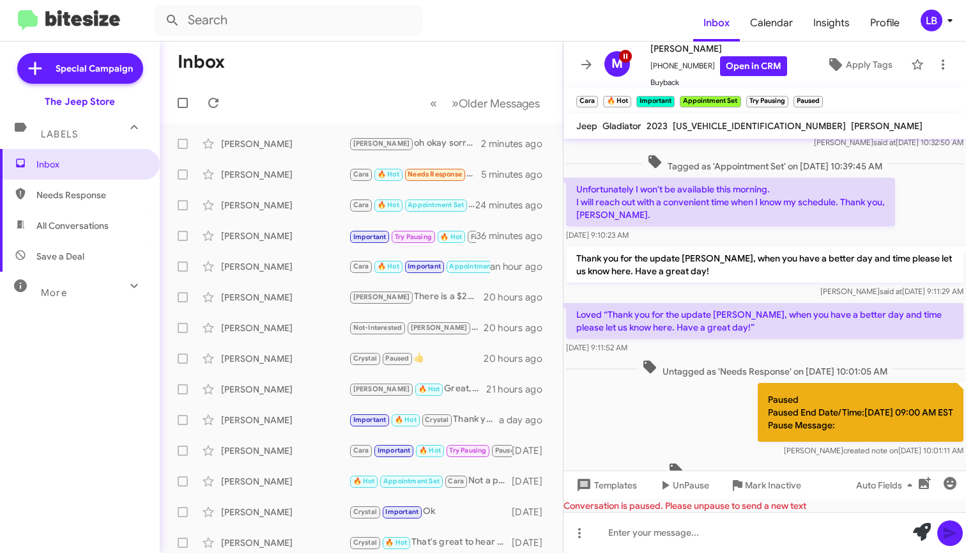
scroll to position [690, 0]
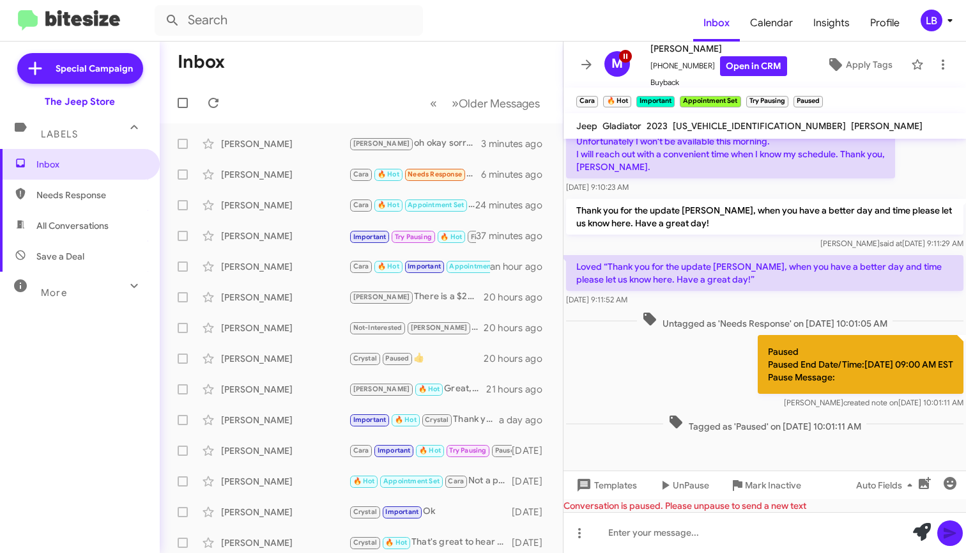
click at [376, 49] on mat-toolbar-row "Inbox" at bounding box center [361, 62] width 403 height 41
click at [341, 54] on mat-toolbar-row "Inbox" at bounding box center [361, 62] width 403 height 41
click at [72, 192] on span "Needs Response" at bounding box center [90, 194] width 109 height 13
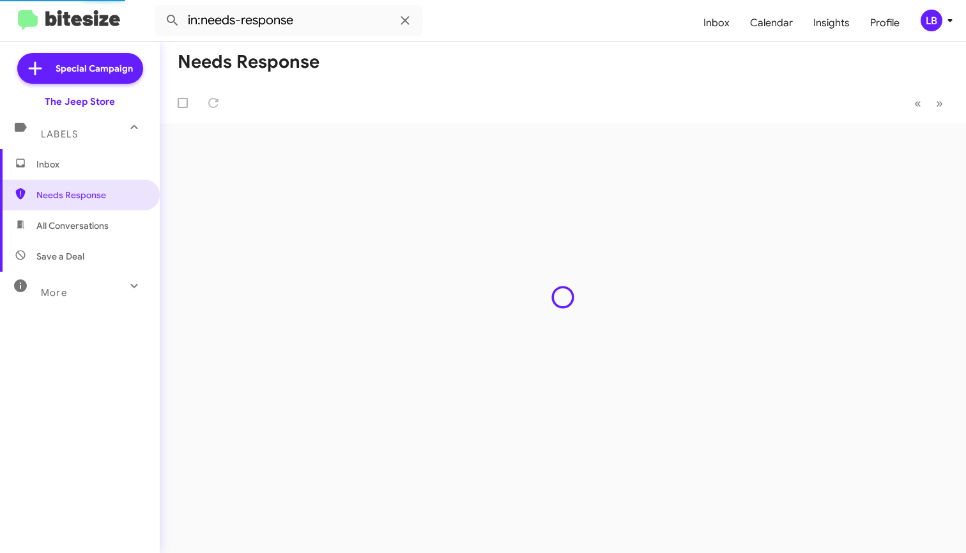
click at [91, 215] on span "All Conversations" at bounding box center [80, 225] width 160 height 31
type input "in:all-conversations"
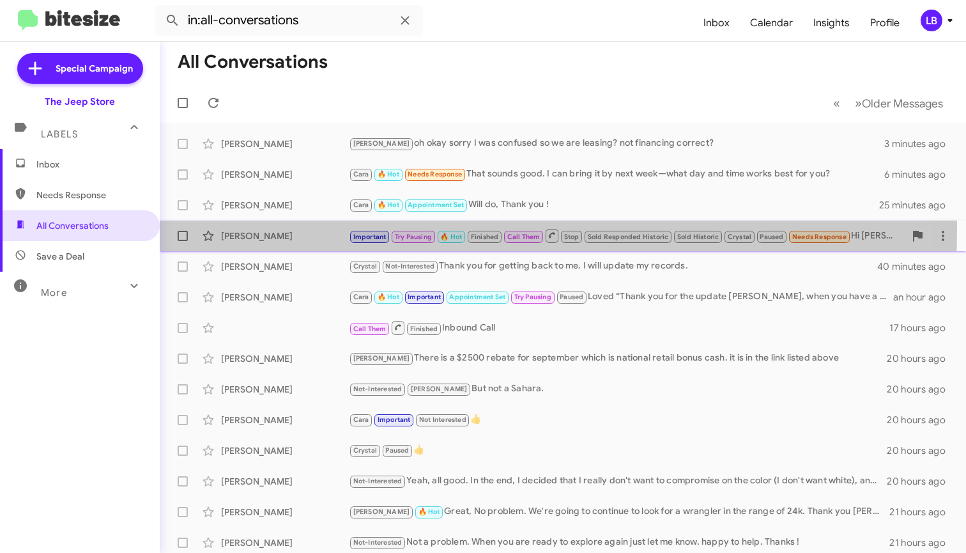
click at [296, 229] on div "[PERSON_NAME] Important Try Pausing 🔥 Hot Finished Call Them Stop Sold Responde…" at bounding box center [563, 236] width 786 height 26
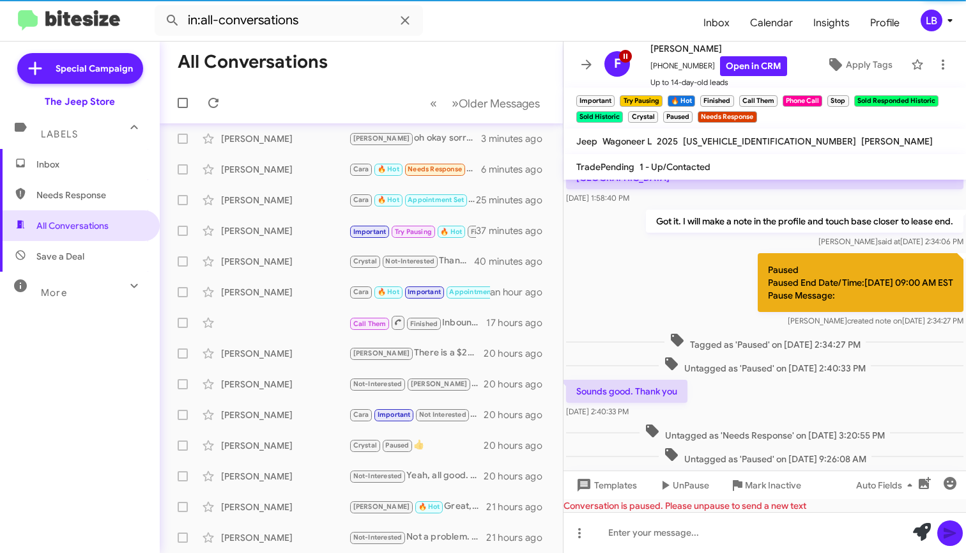
scroll to position [765, 0]
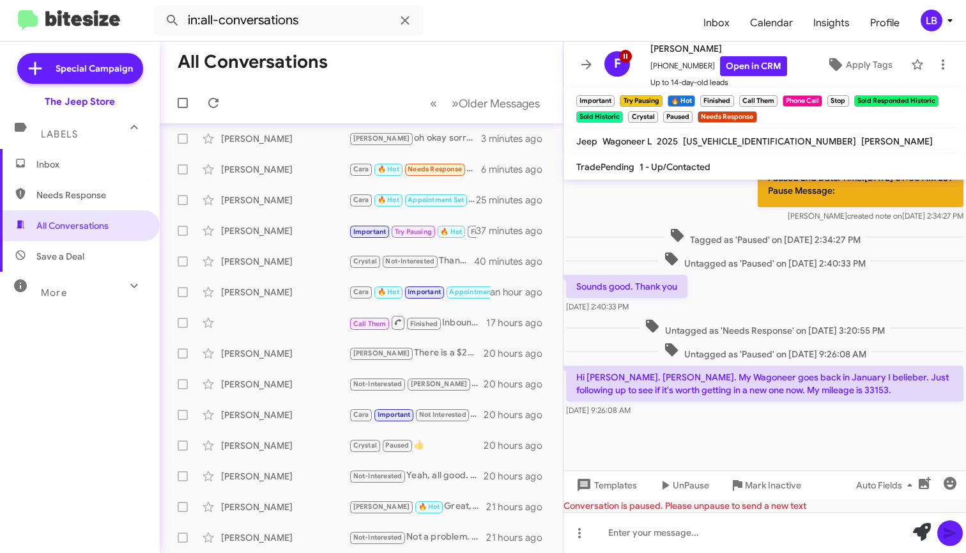
click at [809, 287] on div "Sounds good. Thank you [DATE] 2:40:33 PM" at bounding box center [764, 293] width 402 height 43
click at [823, 272] on div "Sounds good. Thank you [DATE] 2:40:33 PM" at bounding box center [764, 293] width 402 height 43
drag, startPoint x: 680, startPoint y: 252, endPoint x: 701, endPoint y: 227, distance: 33.5
click at [680, 252] on span "Untagged as 'Paused' on [DATE] 2:40:33 PM" at bounding box center [765, 260] width 212 height 19
click at [905, 302] on div "Sounds good. Thank you [DATE] 2:40:33 PM" at bounding box center [764, 293] width 402 height 43
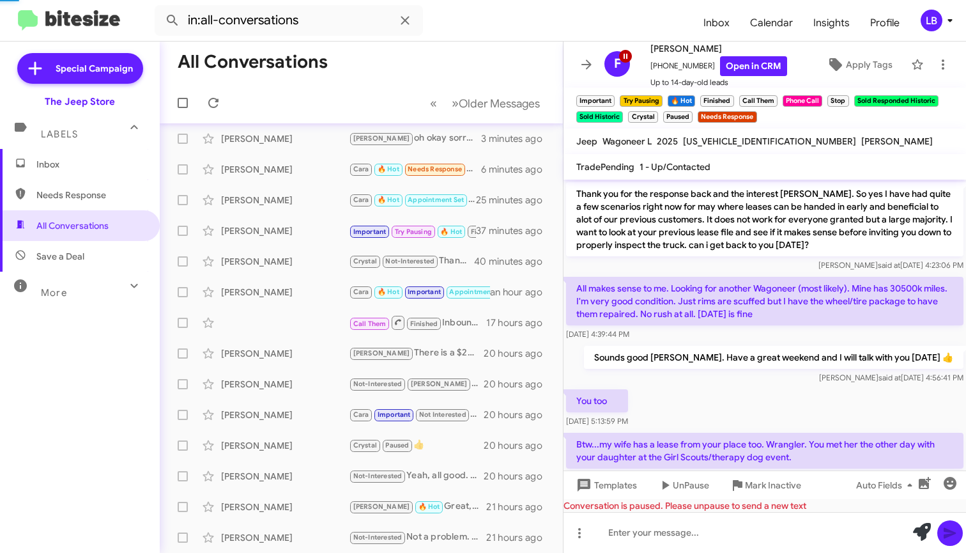
scroll to position [64, 0]
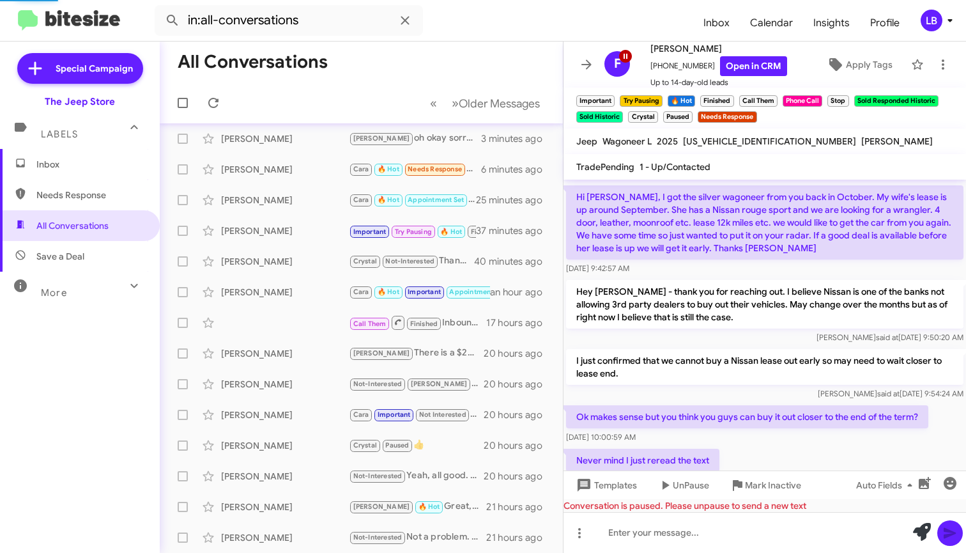
click at [343, 77] on mat-toolbar-row "All Conversations" at bounding box center [361, 62] width 403 height 41
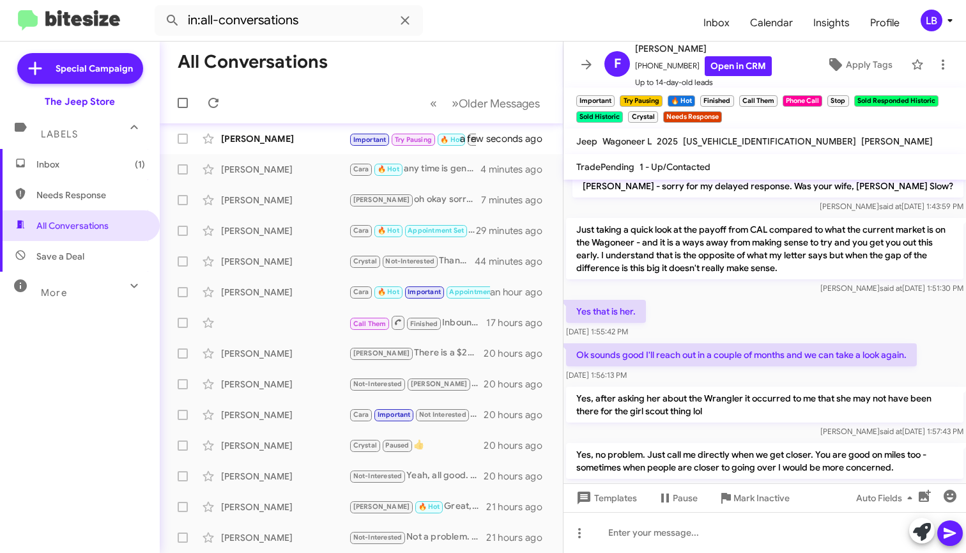
scroll to position [636, 0]
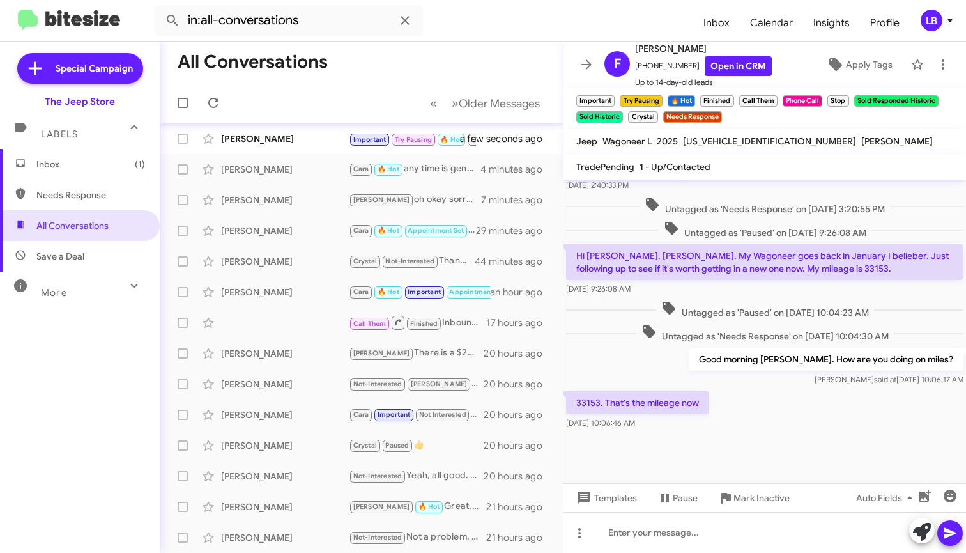
click at [429, 65] on mat-toolbar-row "All Conversations" at bounding box center [361, 62] width 403 height 41
click at [329, 150] on div "[PERSON_NAME] Important Try Pausing 🔥 Hot Finished Call Them Stop Sold Responde…" at bounding box center [361, 139] width 383 height 26
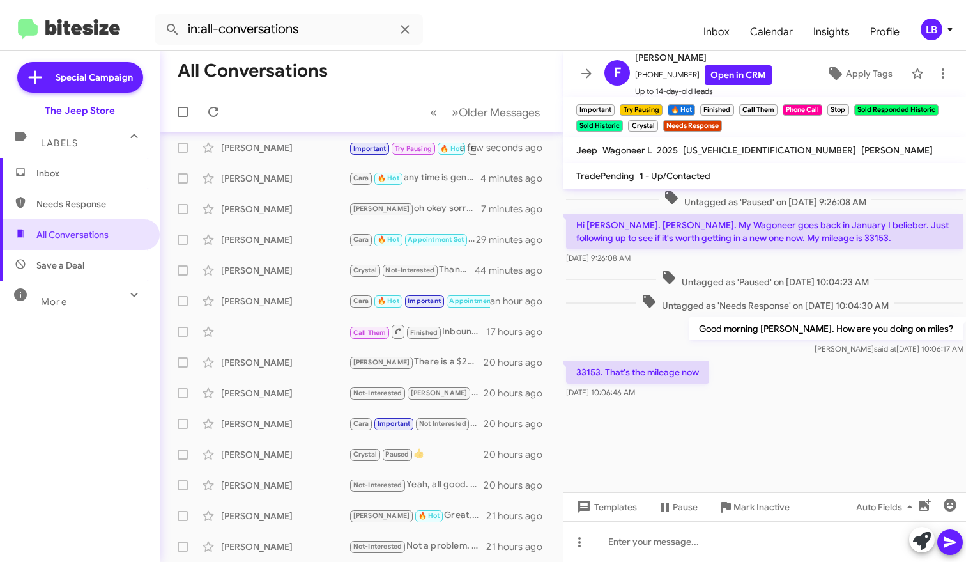
scroll to position [2015, 0]
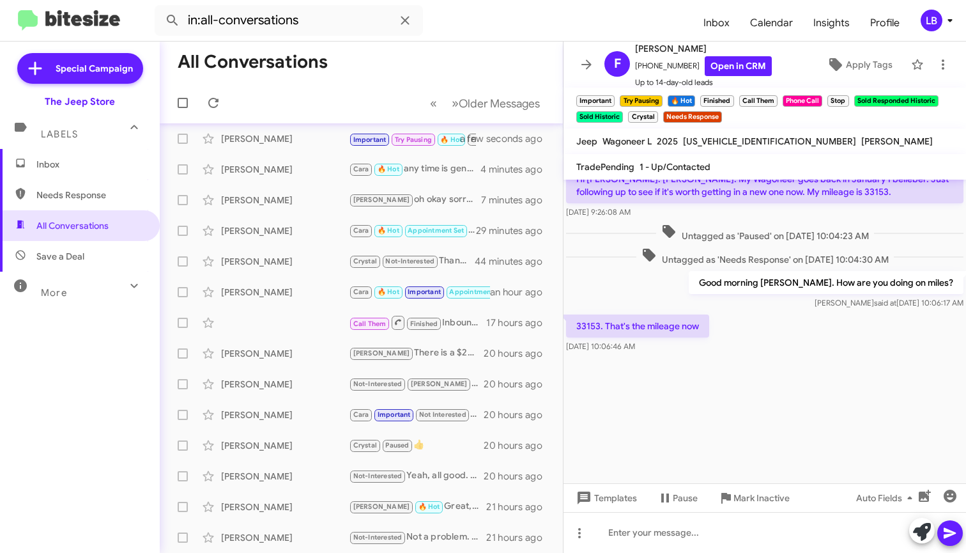
click at [786, 226] on span "Untagged as 'Paused' on [DATE] 10:04:23 AM" at bounding box center [765, 233] width 218 height 19
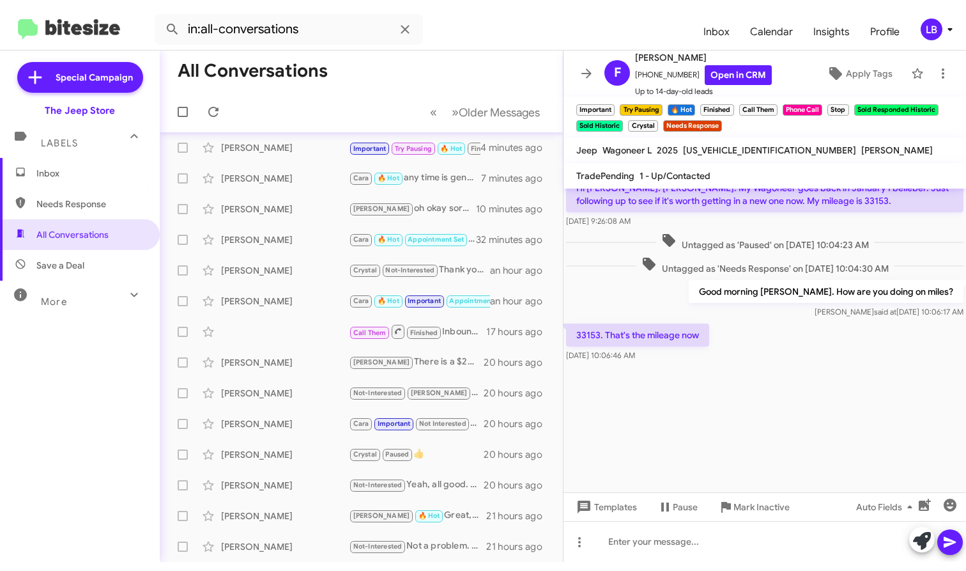
scroll to position [1997, 0]
